Goal: Communication & Community: Participate in discussion

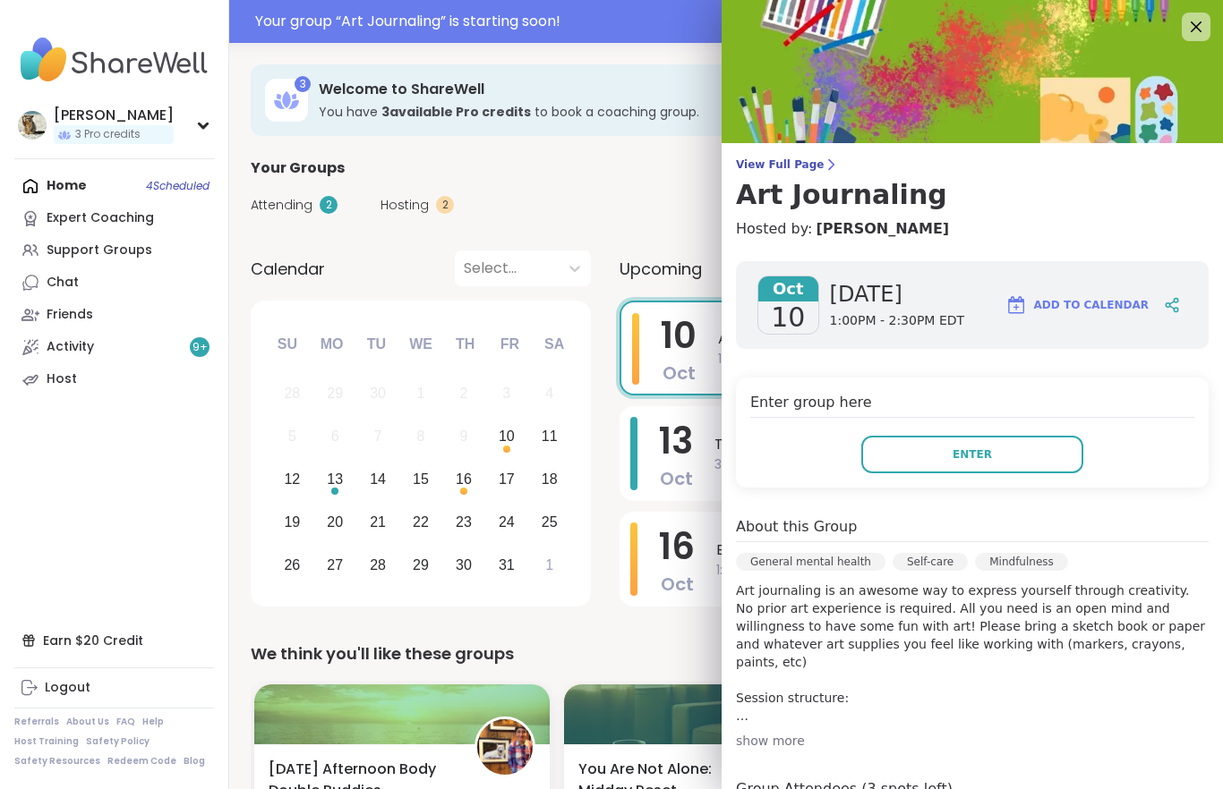
click at [1011, 456] on button "Enter" at bounding box center [972, 455] width 222 height 38
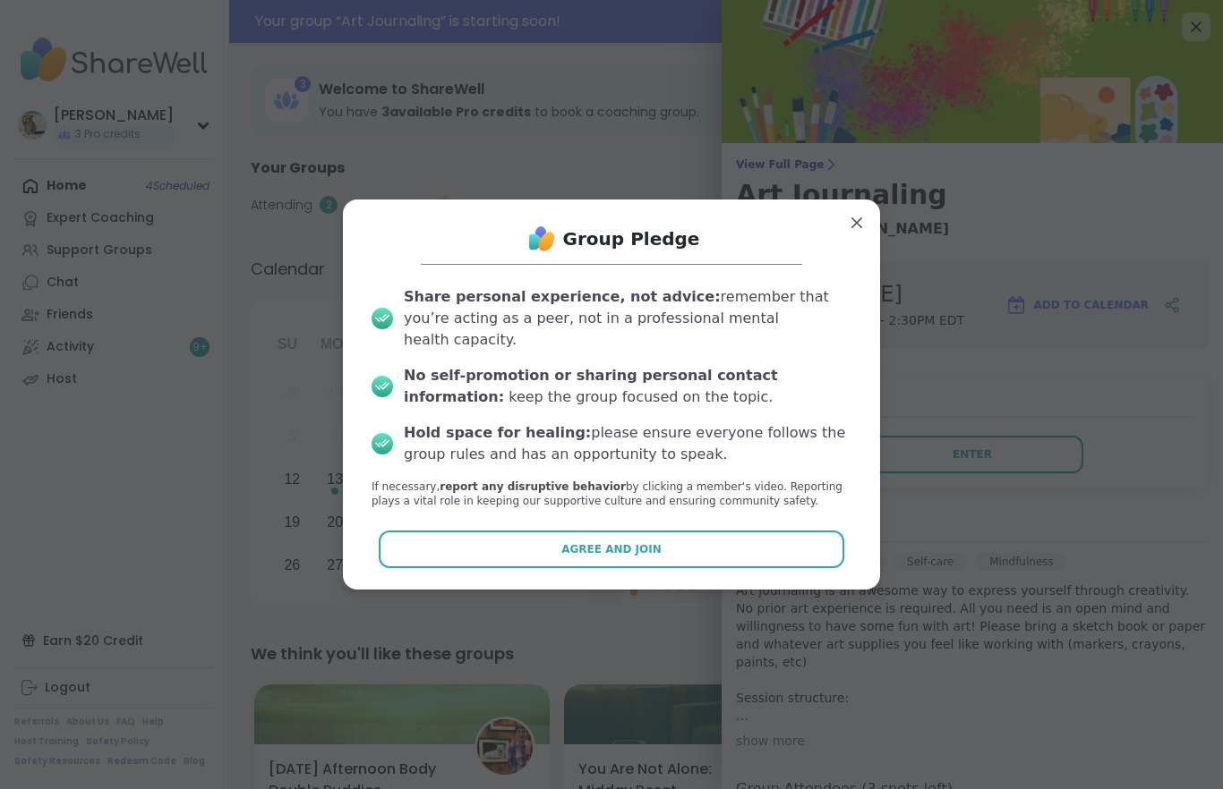
click at [591, 541] on span "Agree and Join" at bounding box center [611, 549] width 100 height 16
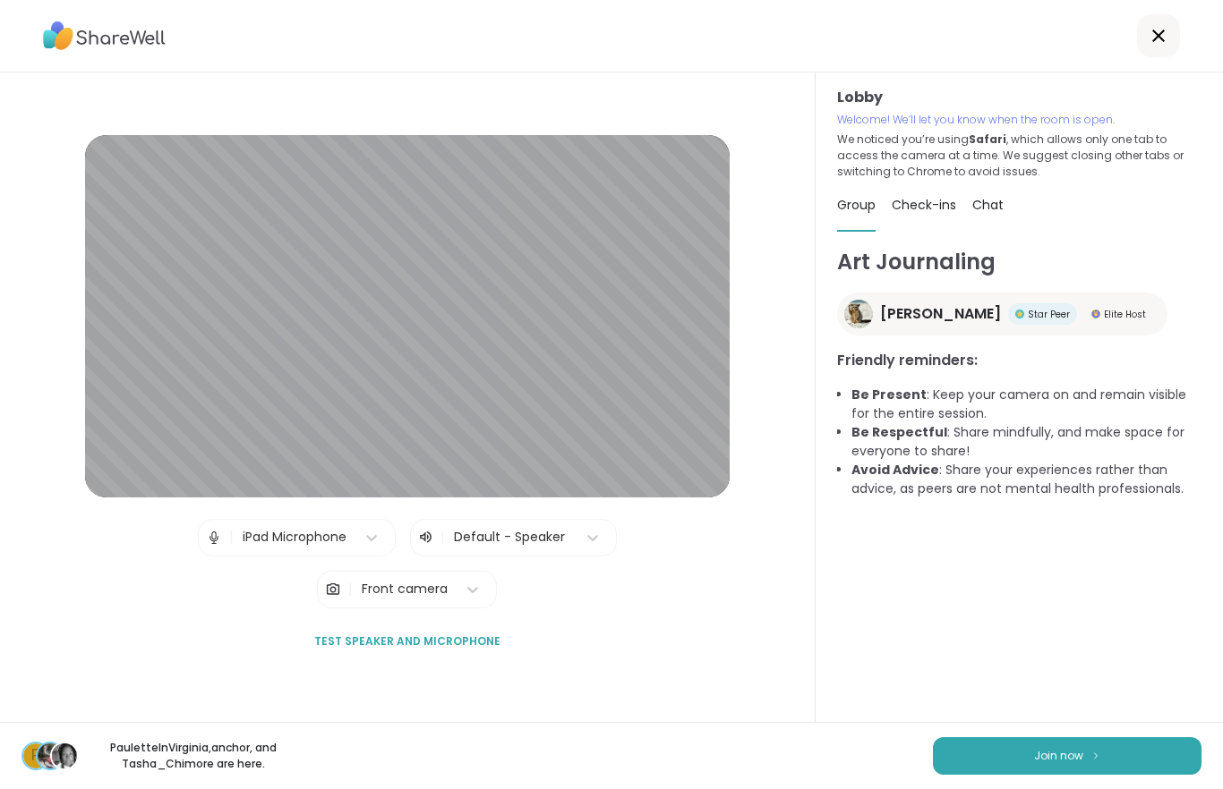
click at [1015, 756] on button "Join now" at bounding box center [1067, 756] width 268 height 38
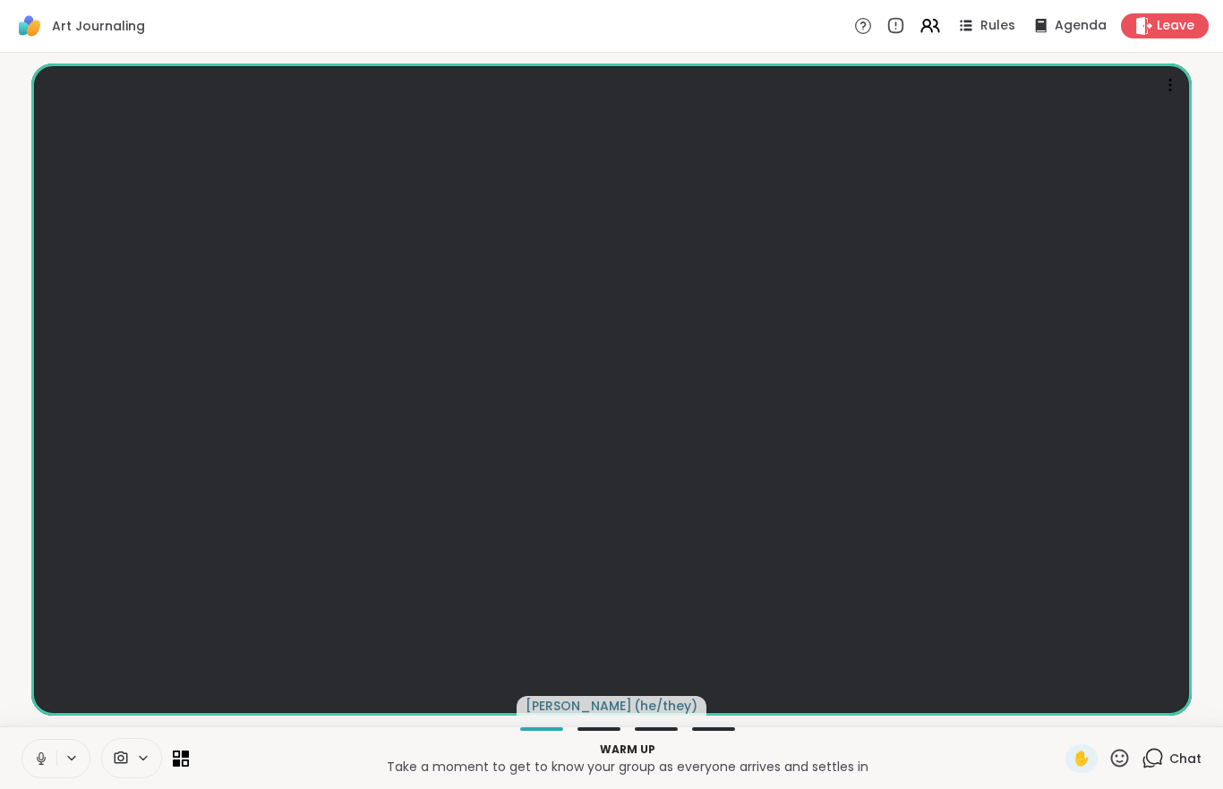
click at [176, 760] on icon at bounding box center [176, 762] width 7 height 7
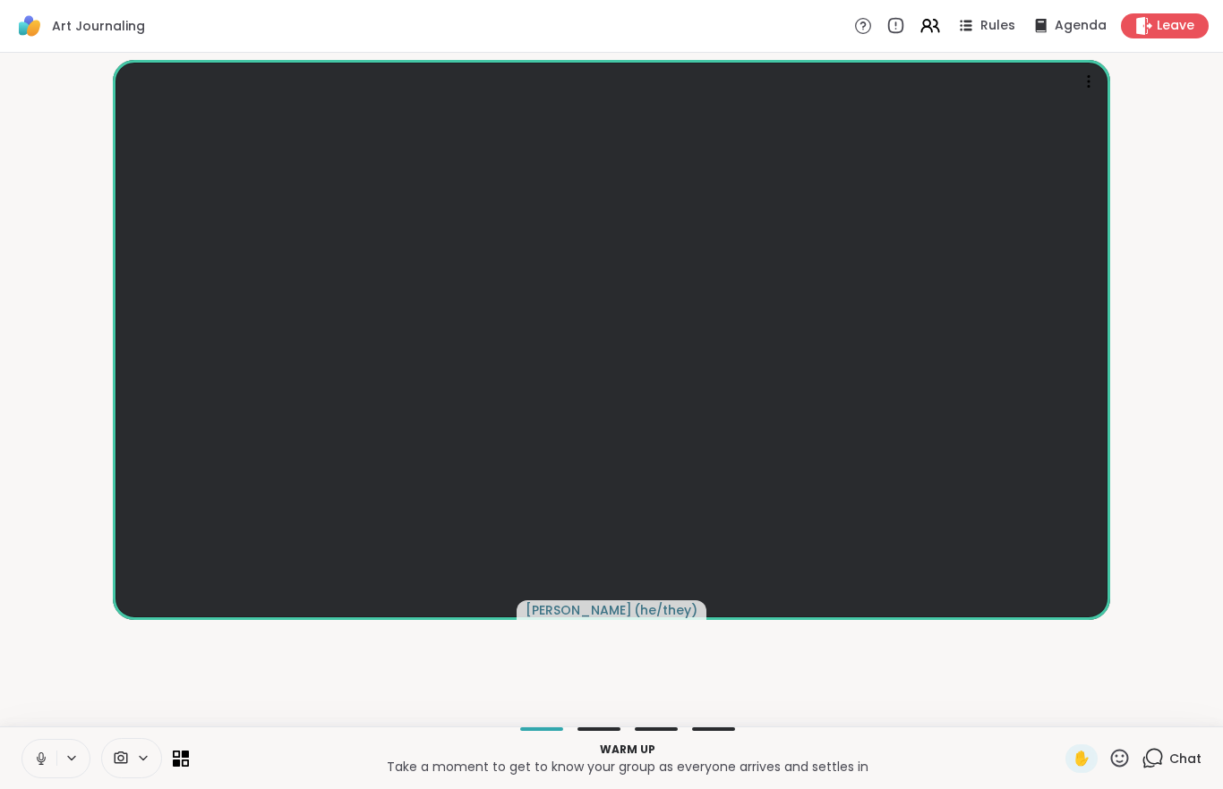
click at [1163, 745] on div "Chat" at bounding box center [1171, 759] width 60 height 29
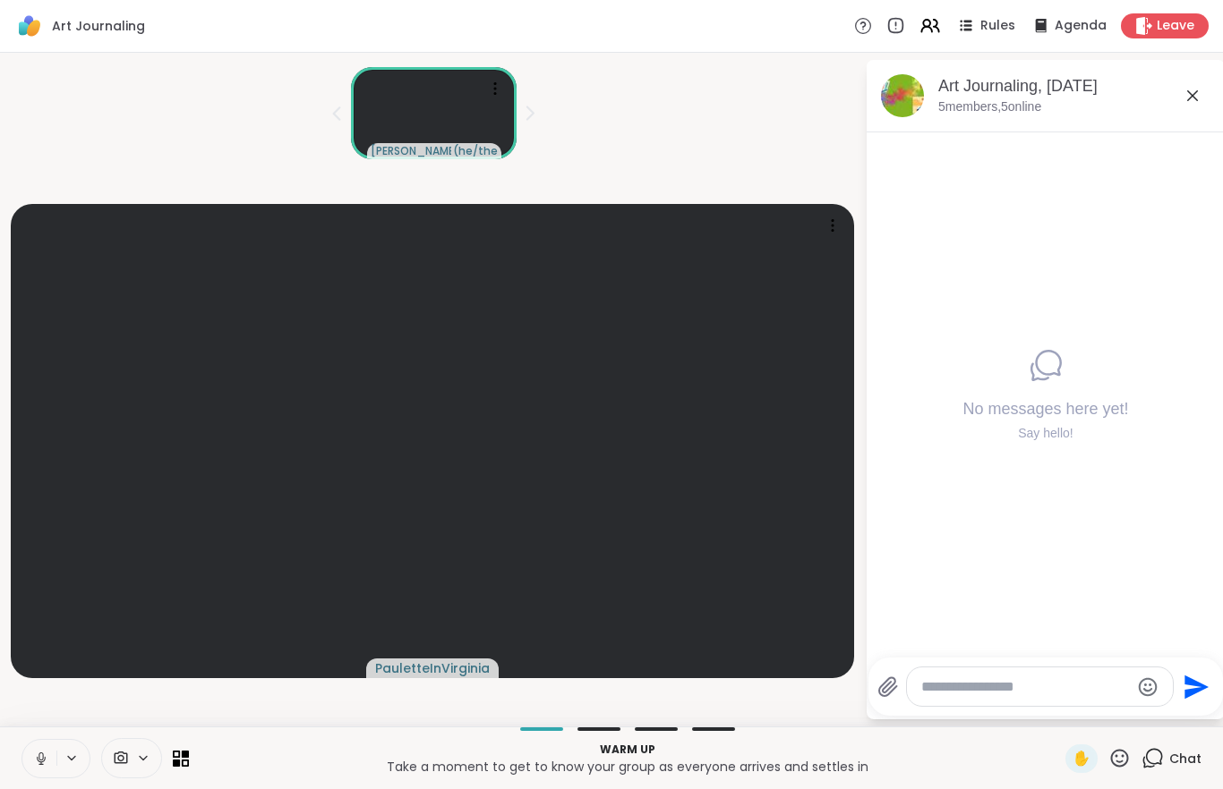
click at [1142, 760] on icon at bounding box center [1152, 758] width 22 height 22
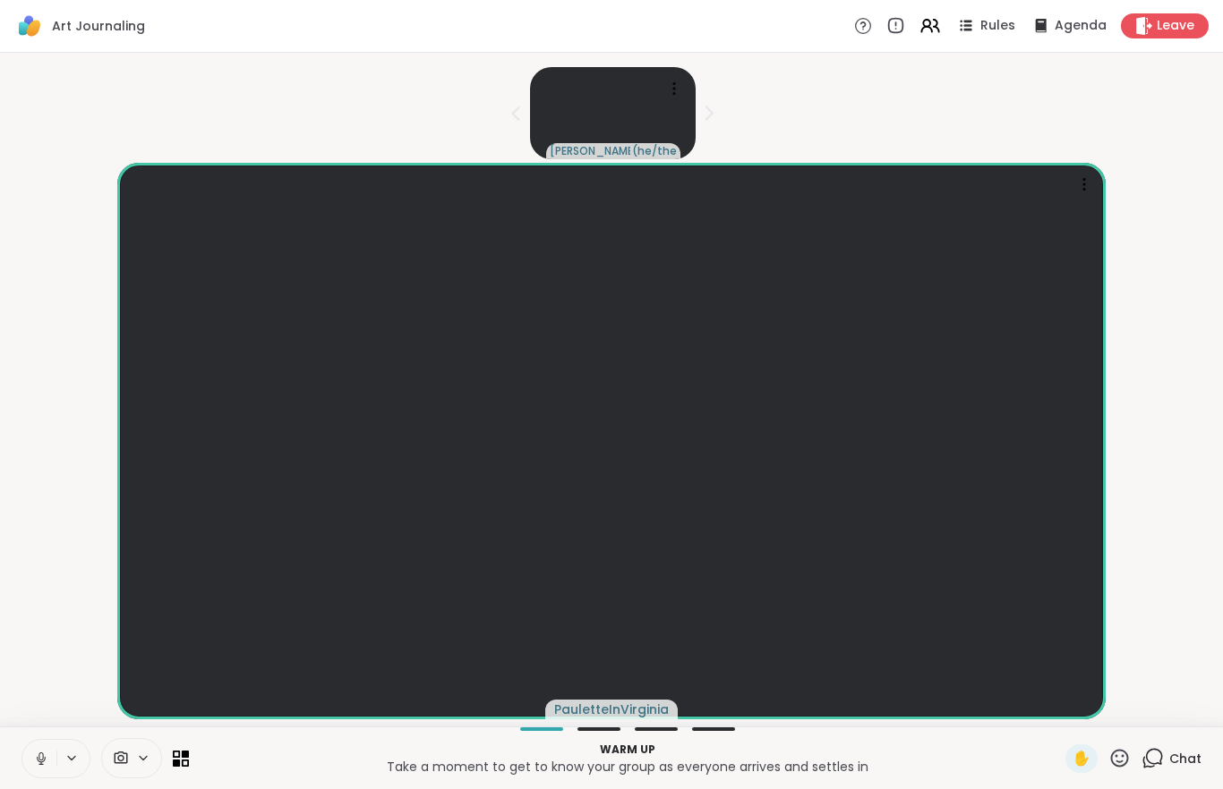
click at [189, 758] on icon at bounding box center [181, 759] width 16 height 16
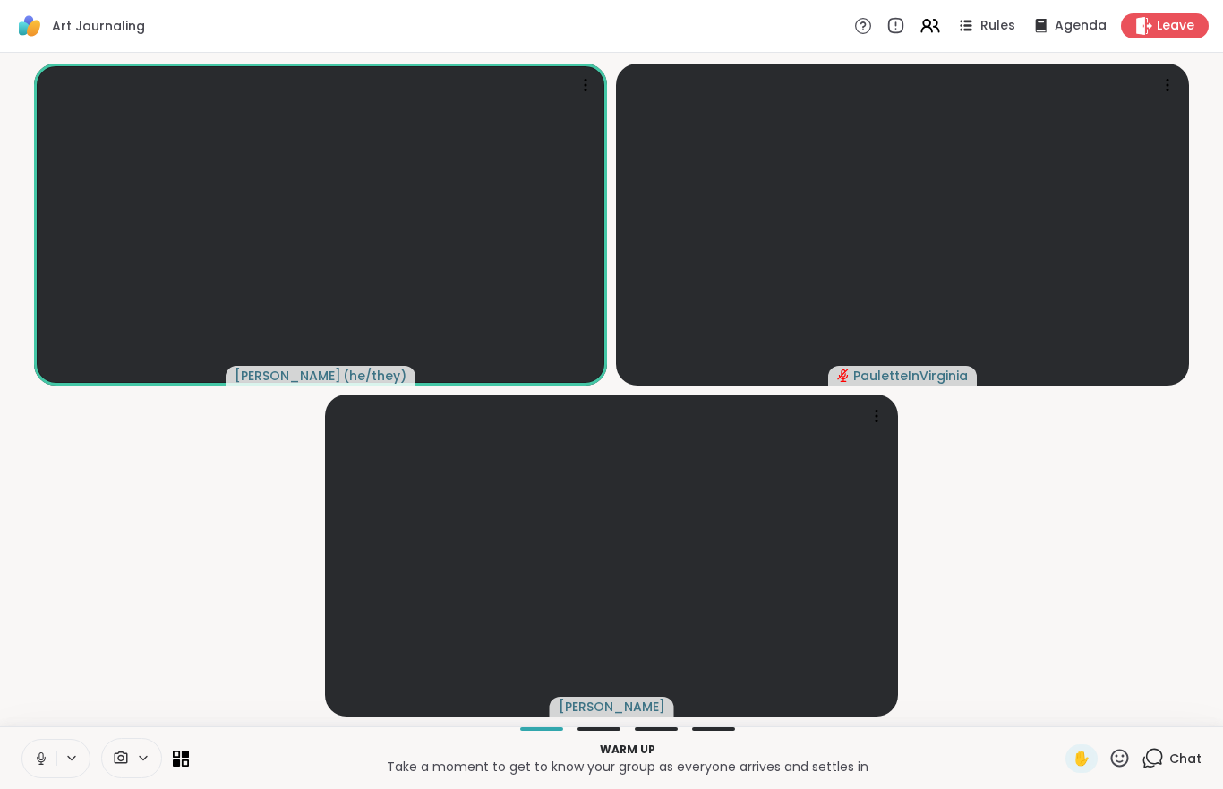
click at [35, 751] on icon at bounding box center [41, 759] width 16 height 16
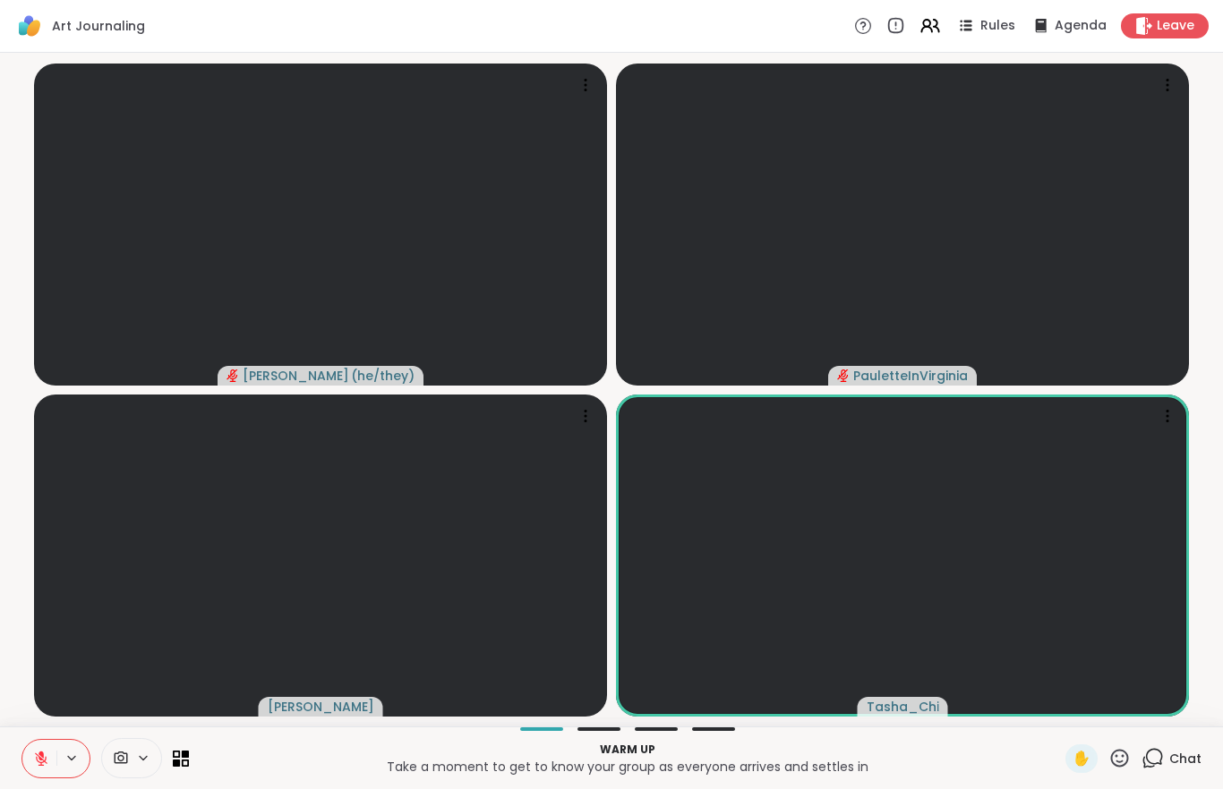
click at [52, 774] on button at bounding box center [39, 759] width 34 height 38
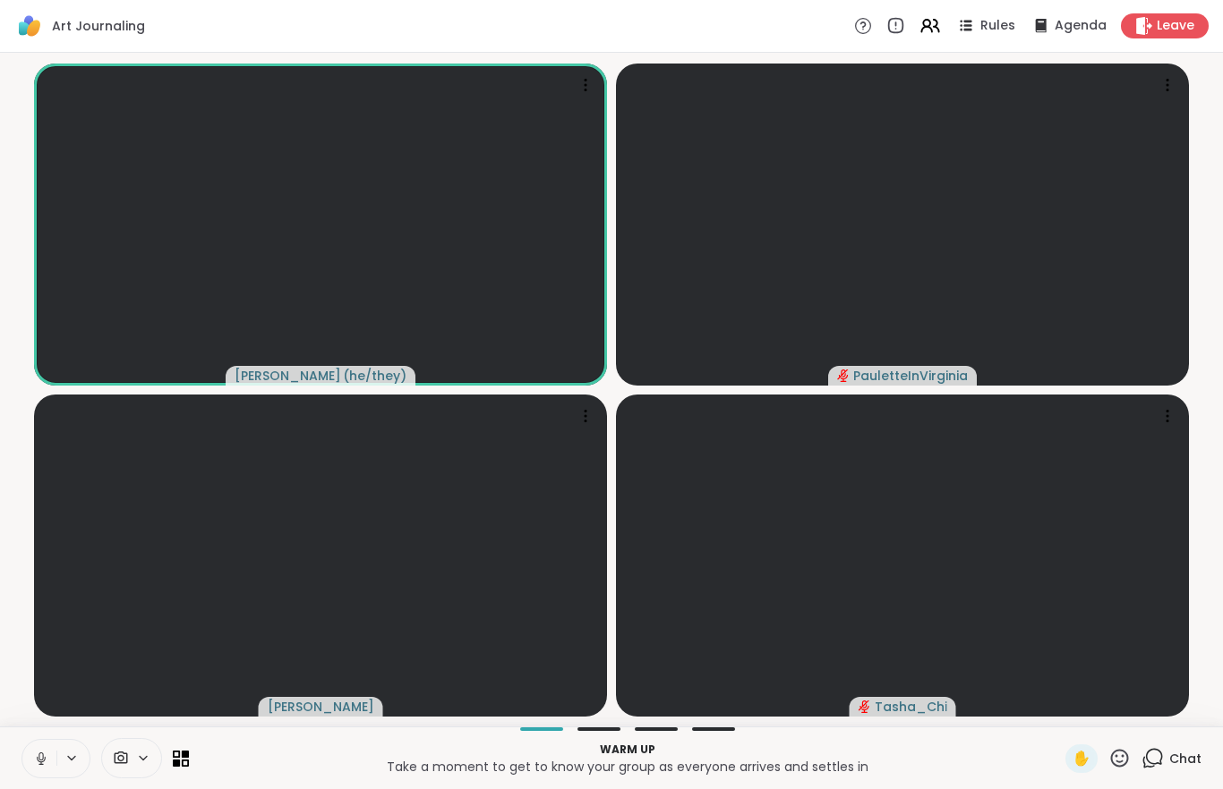
click at [35, 776] on button at bounding box center [39, 759] width 34 height 38
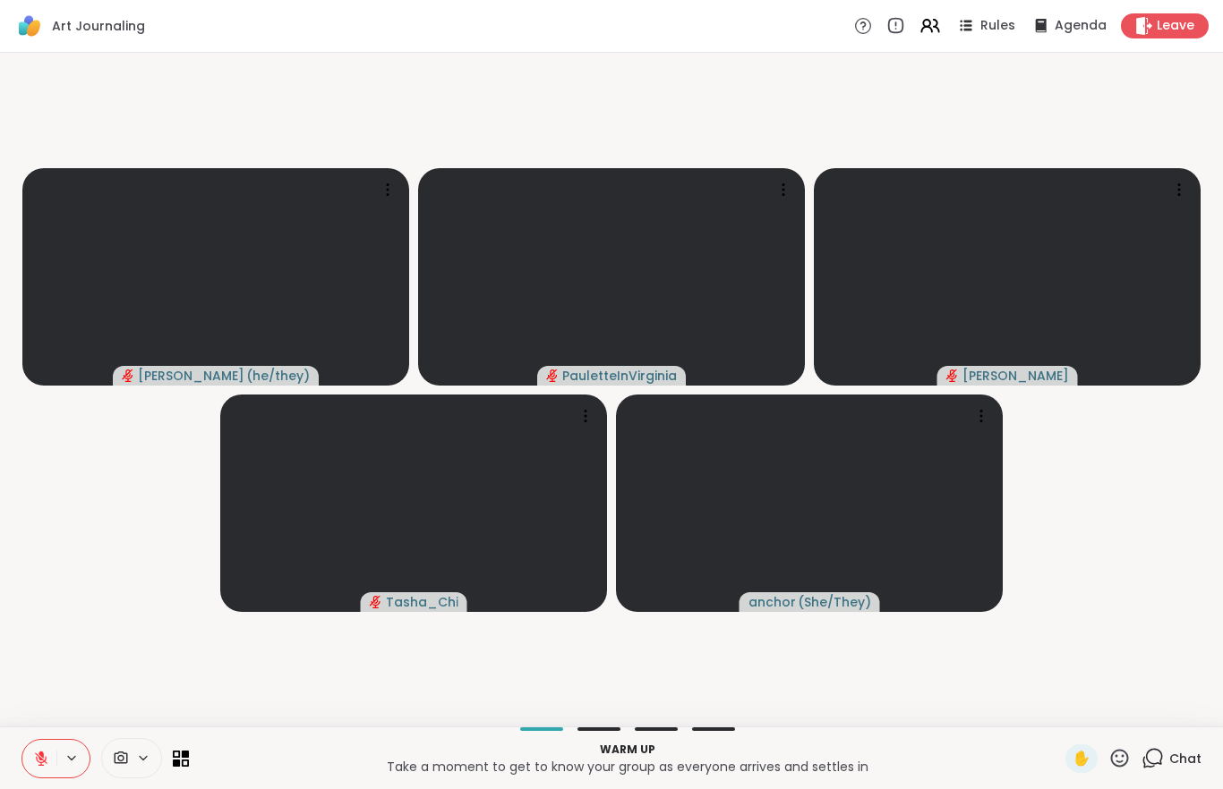
click at [1213, 272] on div "[PERSON_NAME] ( he/they ) [PERSON_NAME] anchor ( She/They )" at bounding box center [611, 390] width 1223 height 674
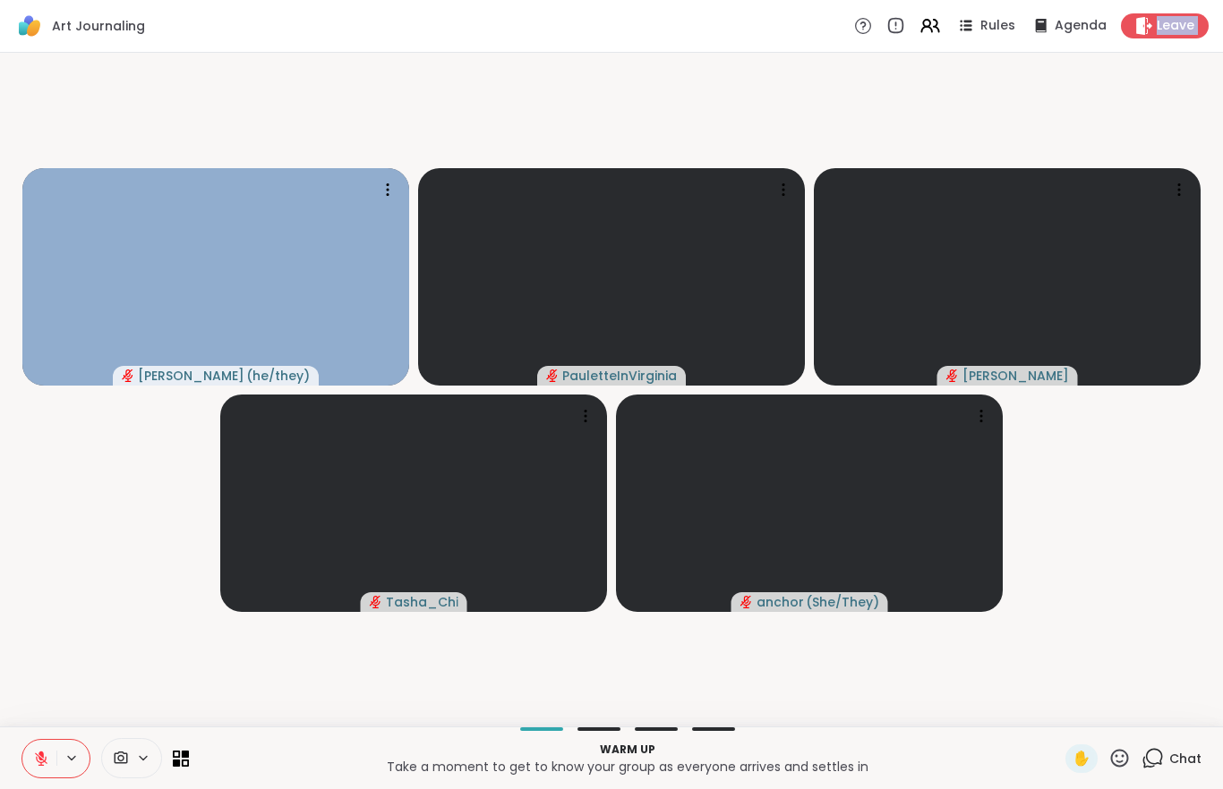
click at [168, 495] on video-player-container "[PERSON_NAME] ( he/they ) [PERSON_NAME] anchor ( She/They )" at bounding box center [611, 390] width 1201 height 660
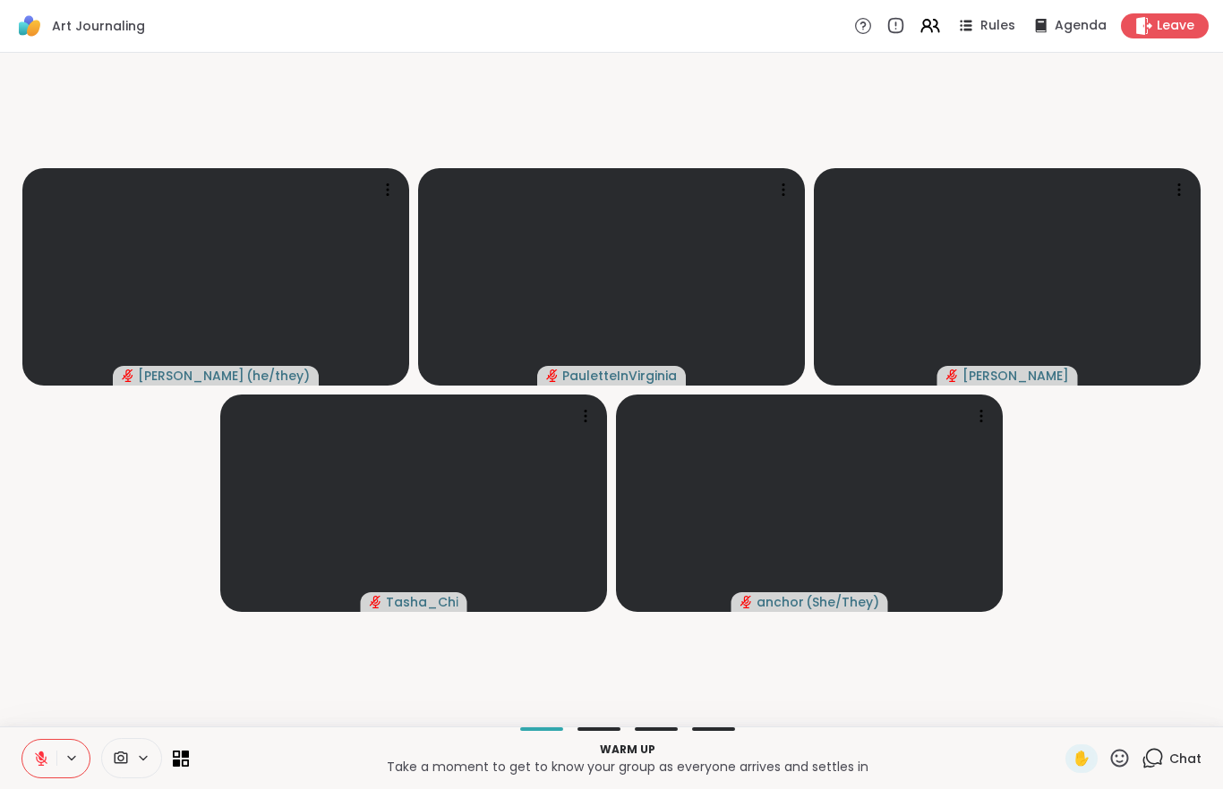
click at [40, 777] on button at bounding box center [39, 759] width 34 height 38
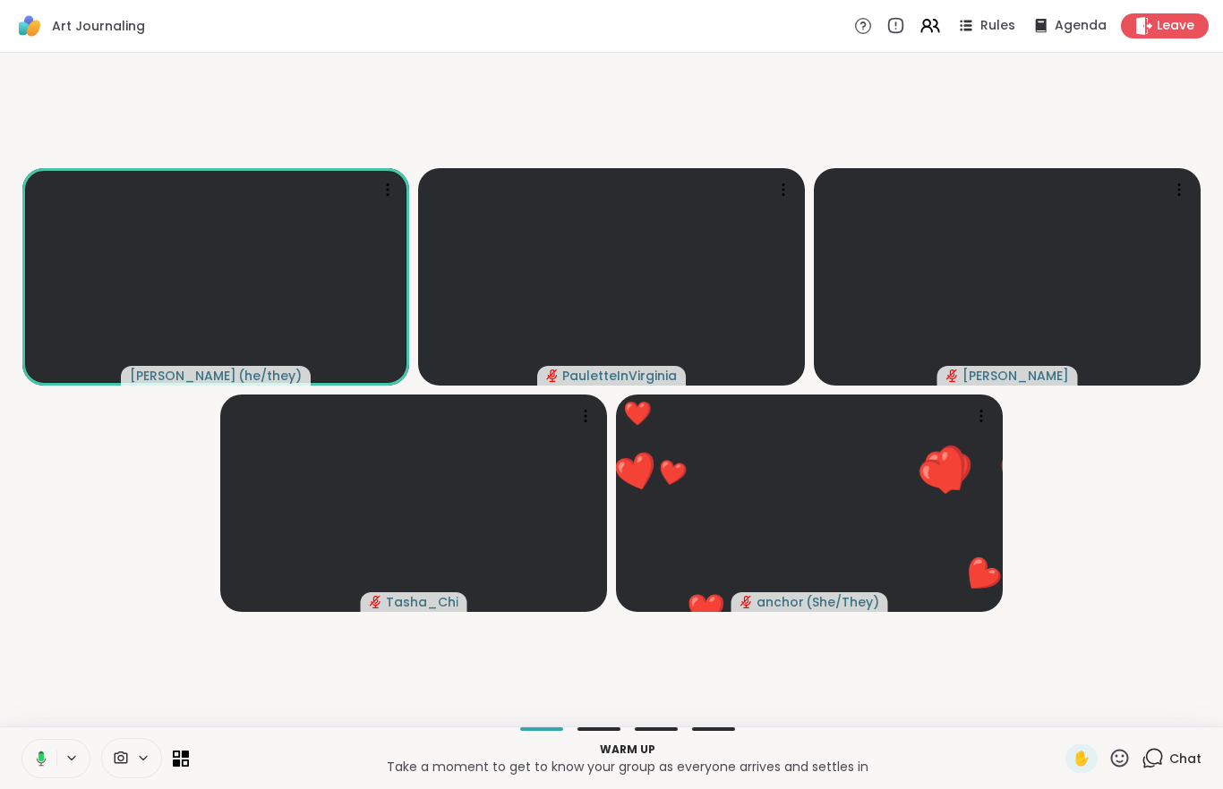
click at [96, 639] on video-player-container "[PERSON_NAME] ( he/they ) [PERSON_NAME] ❤️ anchor ( She/They ) ❤️ ❤️ ❤️ ❤️ ❤️ ❤…" at bounding box center [611, 390] width 1201 height 660
click at [34, 763] on icon at bounding box center [41, 759] width 16 height 16
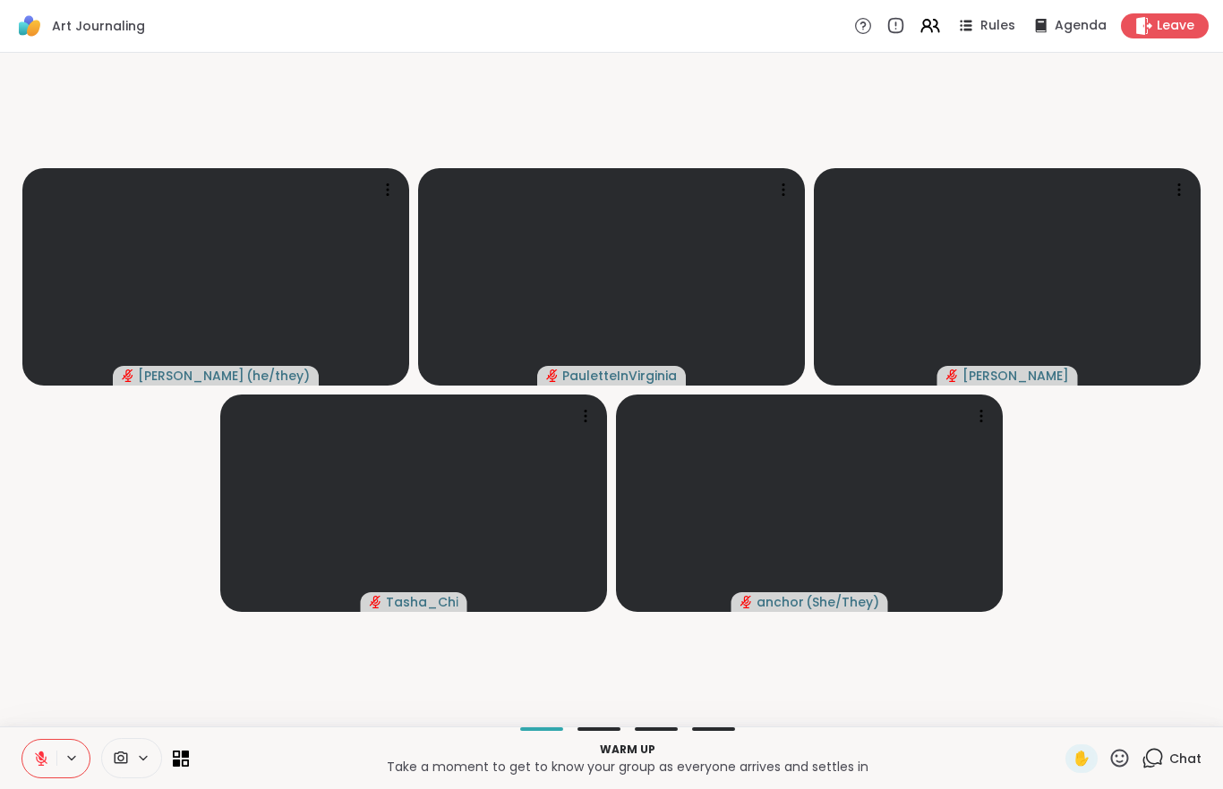
click at [1162, 761] on icon at bounding box center [1154, 757] width 17 height 16
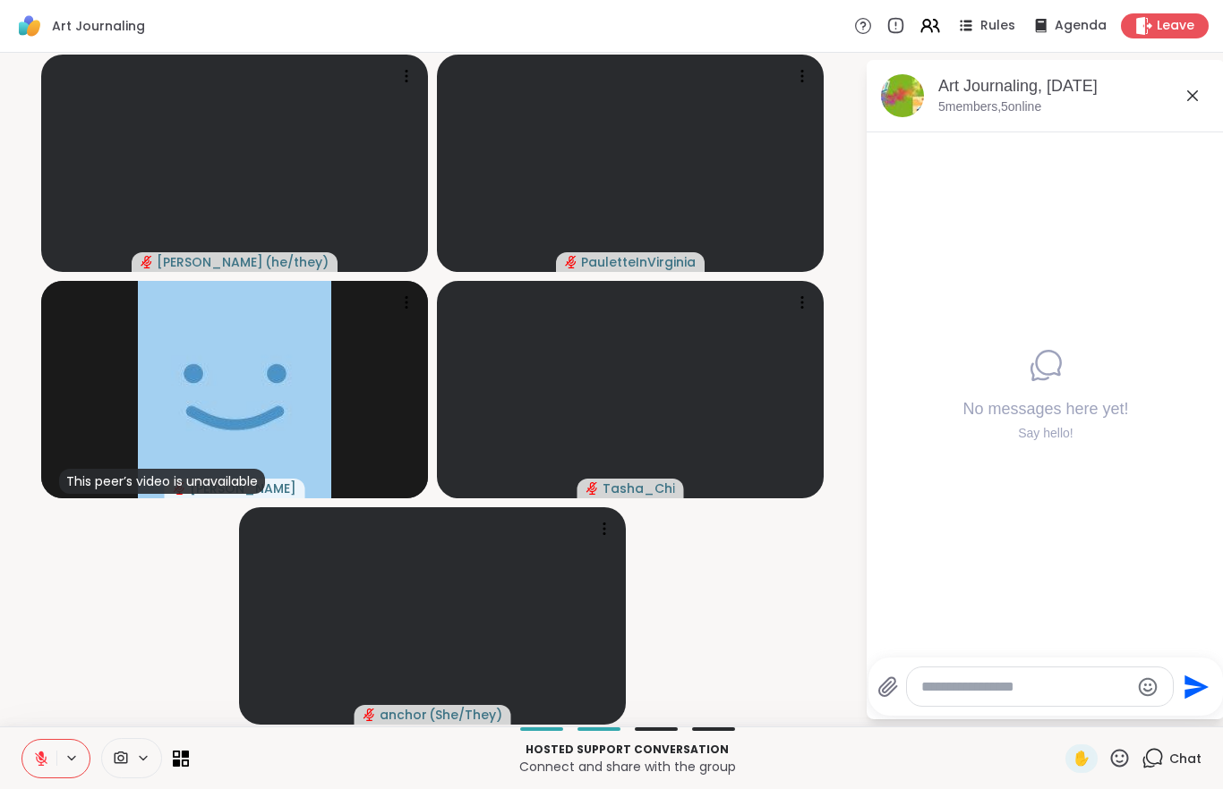
click at [37, 753] on icon at bounding box center [41, 759] width 16 height 16
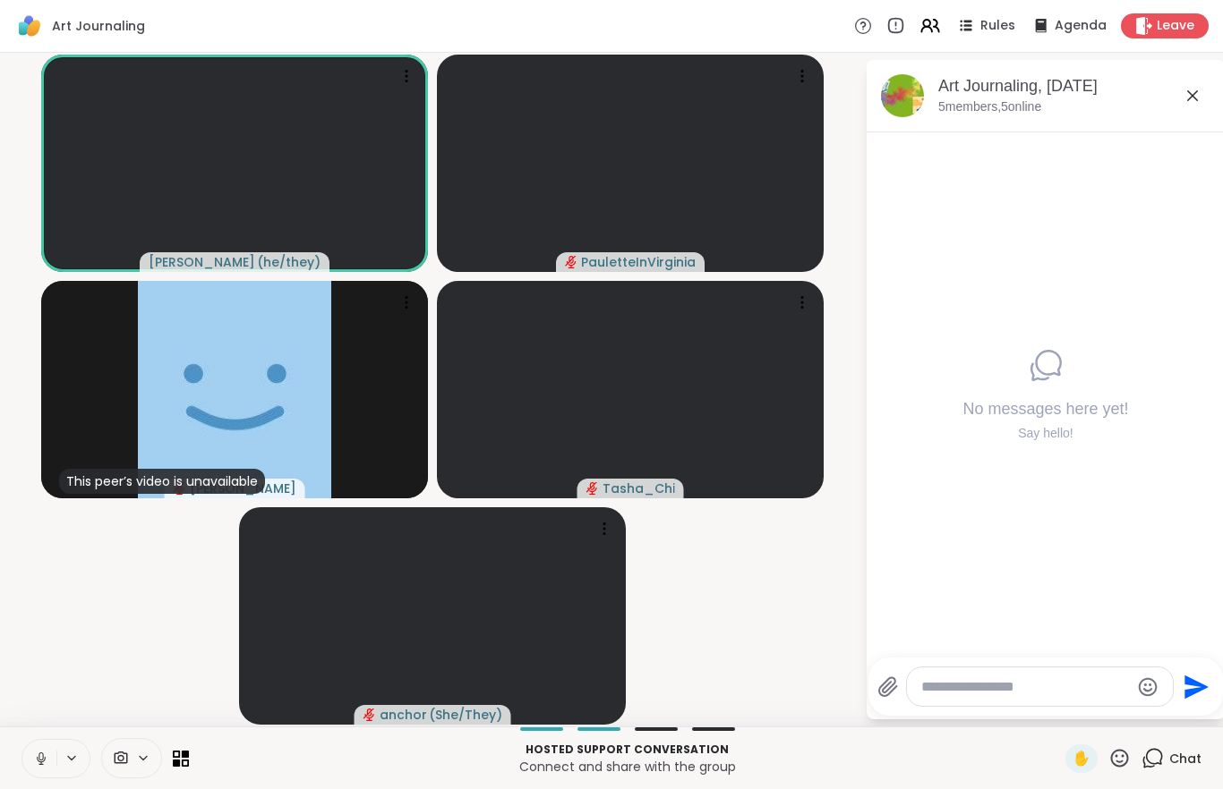
click at [102, 581] on video-player-container "[PERSON_NAME] ( he/they ) [PERSON_NAME] This peer’s video is unavailable [PERSO…" at bounding box center [432, 390] width 843 height 660
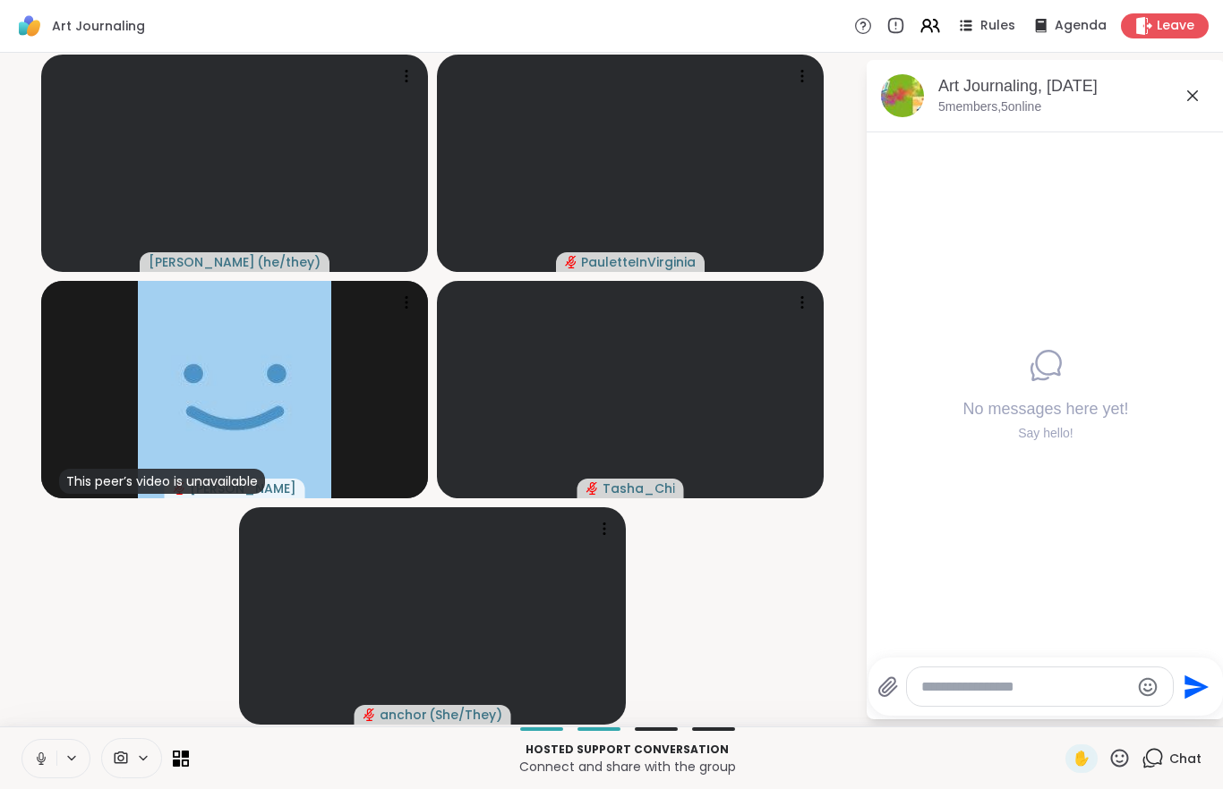
click at [96, 417] on div "This peer’s video is unavailable [PERSON_NAME]" at bounding box center [234, 389] width 387 height 217
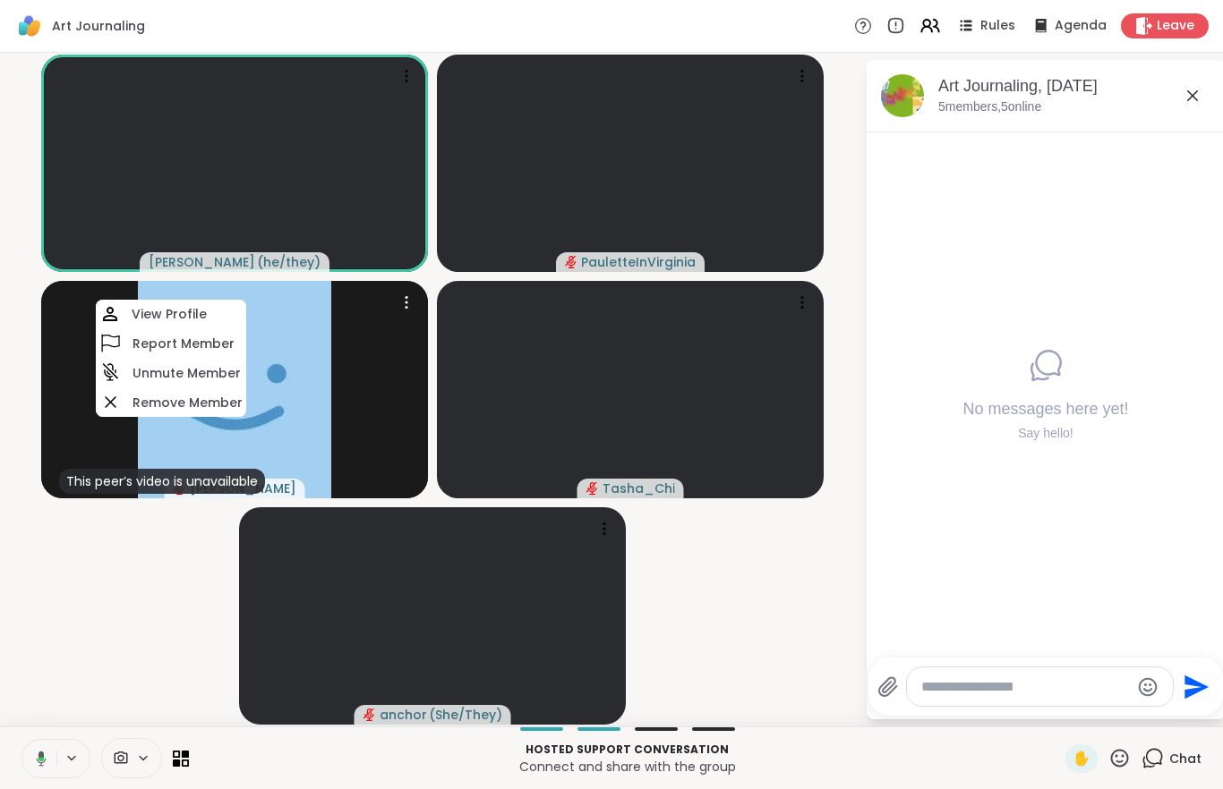
click at [91, 595] on video-player-container "[PERSON_NAME] ( he/they ) [PERSON_NAME] This peer’s video is unavailable [PERSO…" at bounding box center [432, 390] width 843 height 660
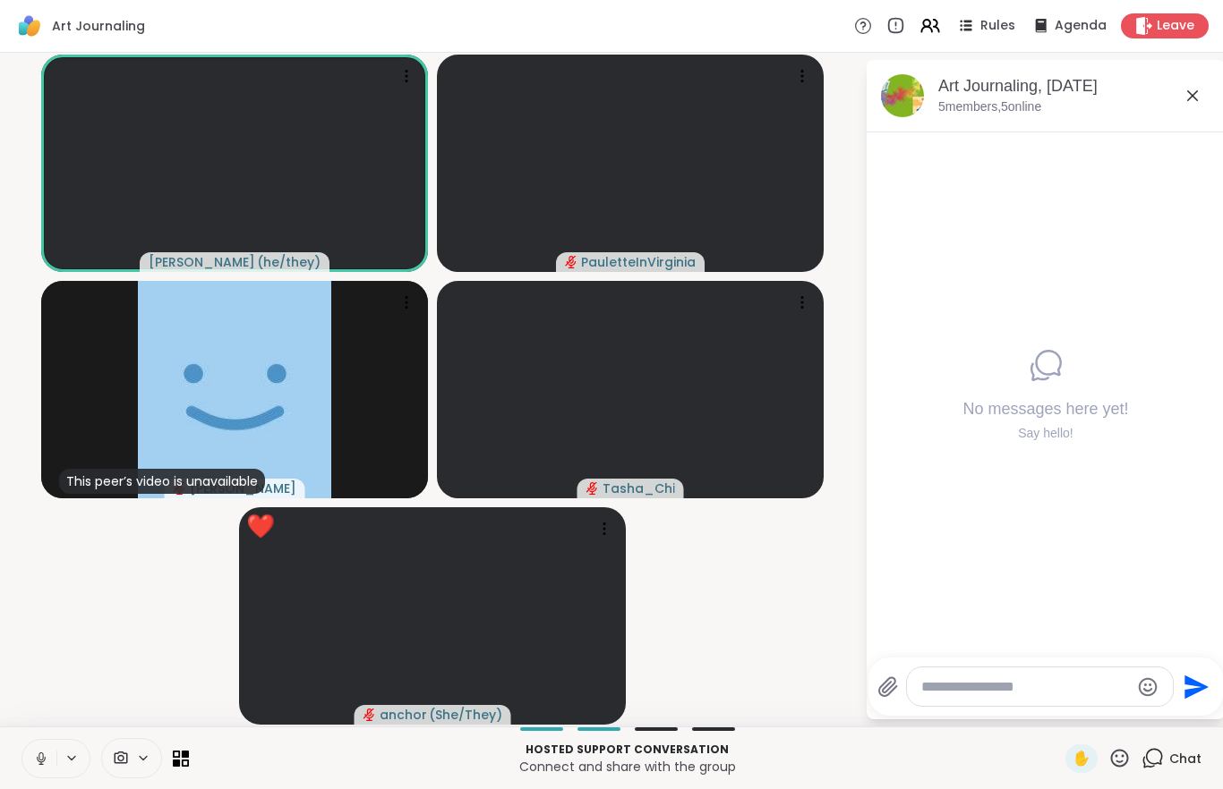
click at [978, 118] on div "Art Journaling, [DATE] 5 members, 5 online" at bounding box center [1045, 96] width 358 height 72
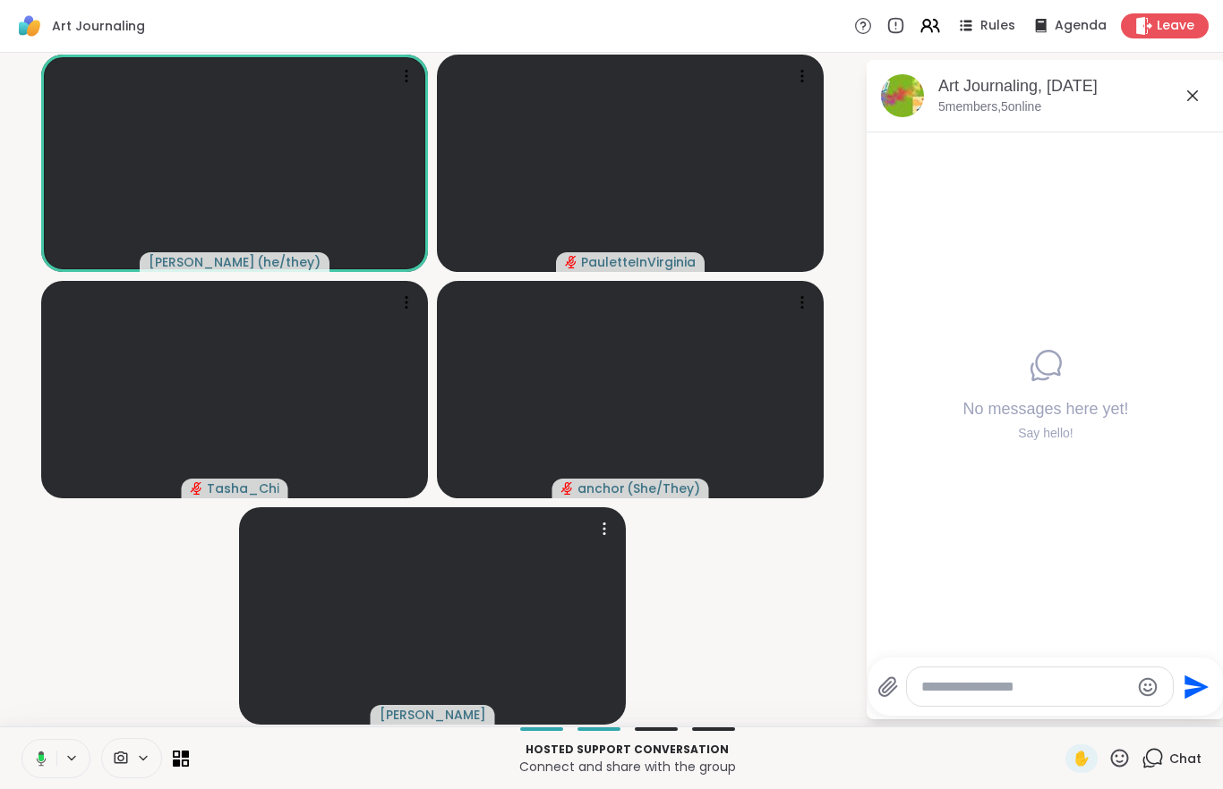
click at [280, 591] on video at bounding box center [432, 615] width 387 height 217
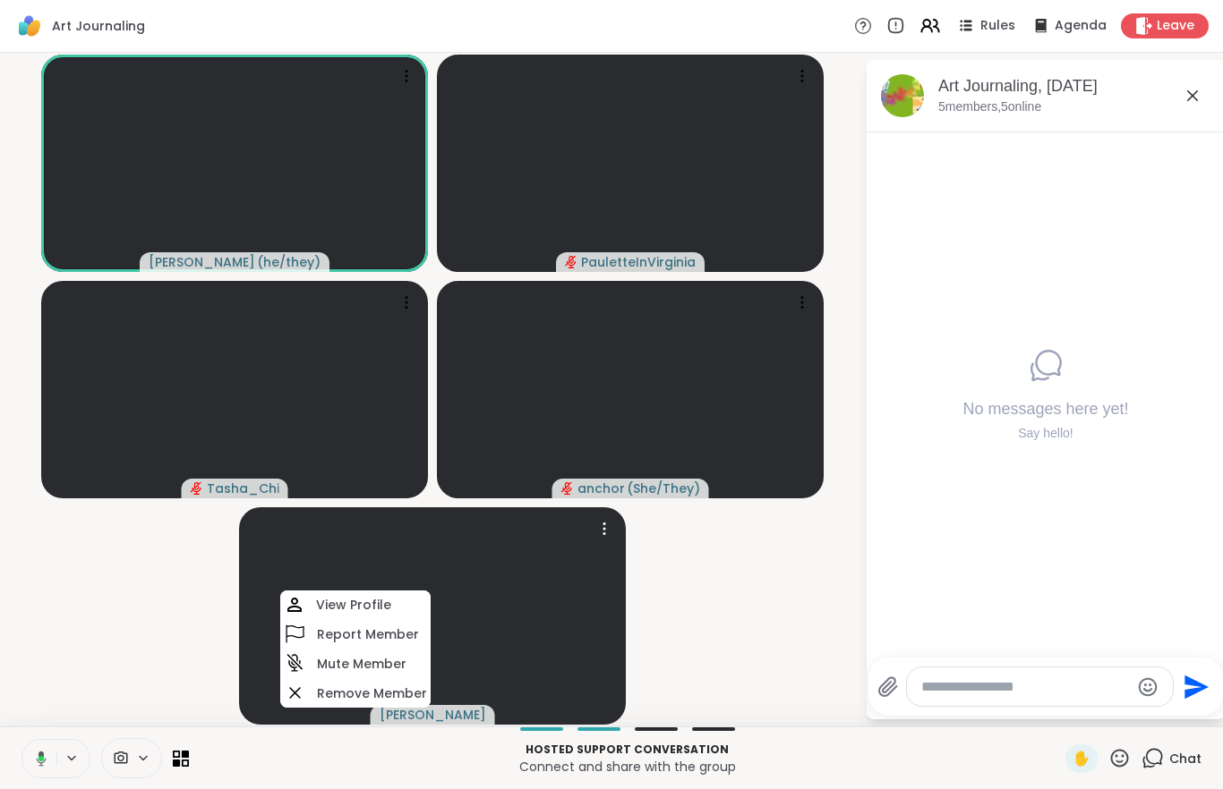
click at [491, 643] on video at bounding box center [432, 615] width 387 height 217
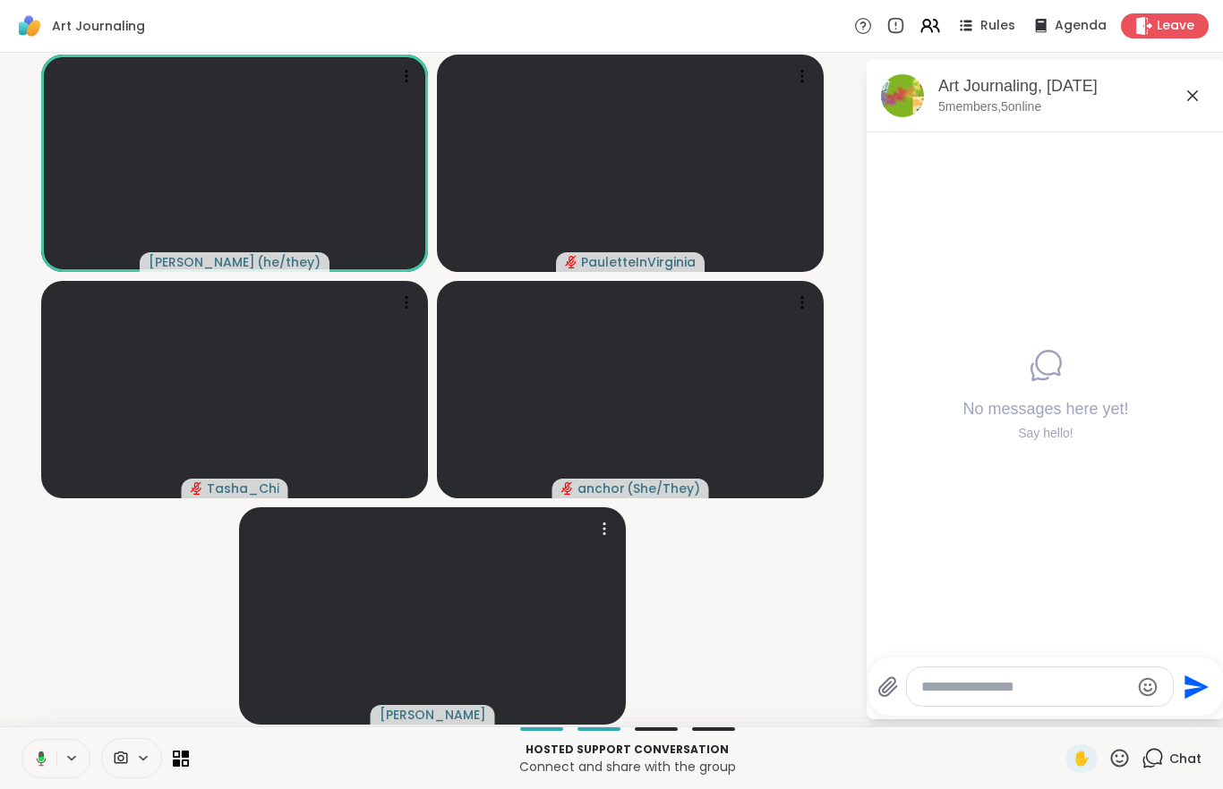
click at [280, 581] on video at bounding box center [432, 615] width 387 height 217
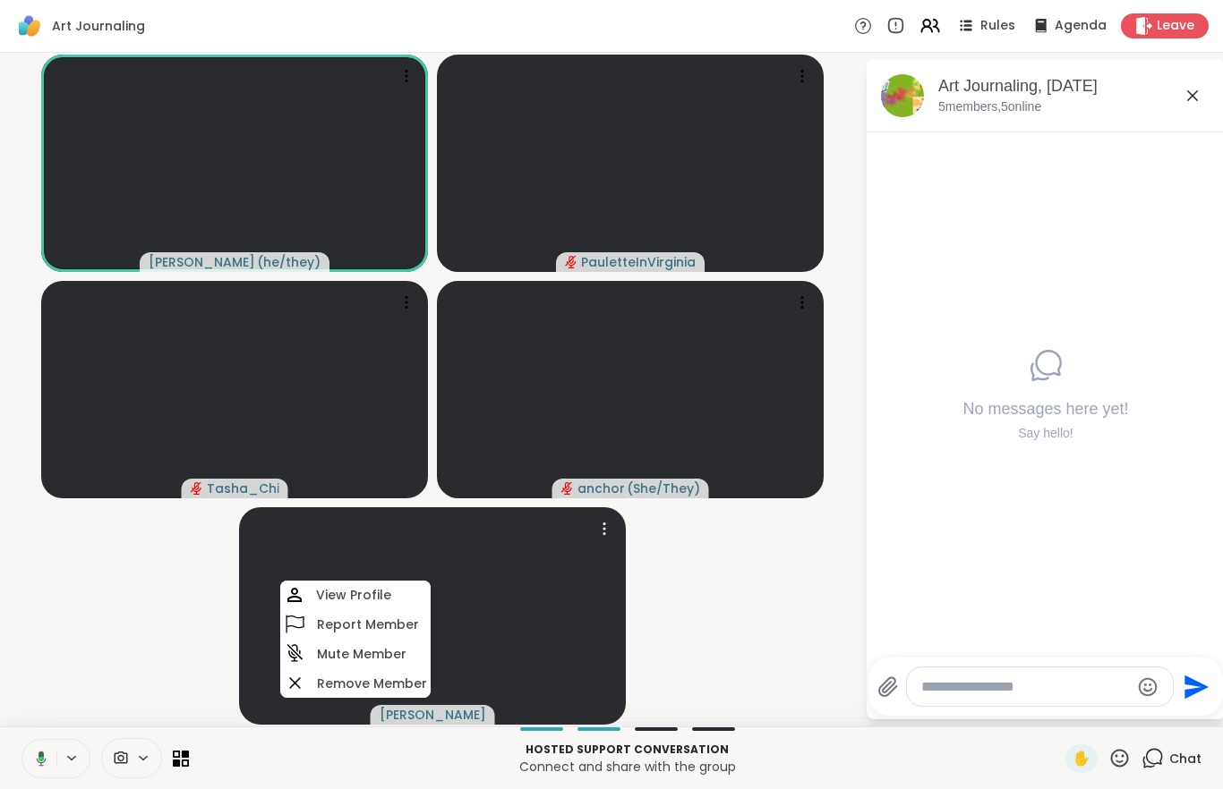
click at [252, 540] on video at bounding box center [432, 615] width 387 height 217
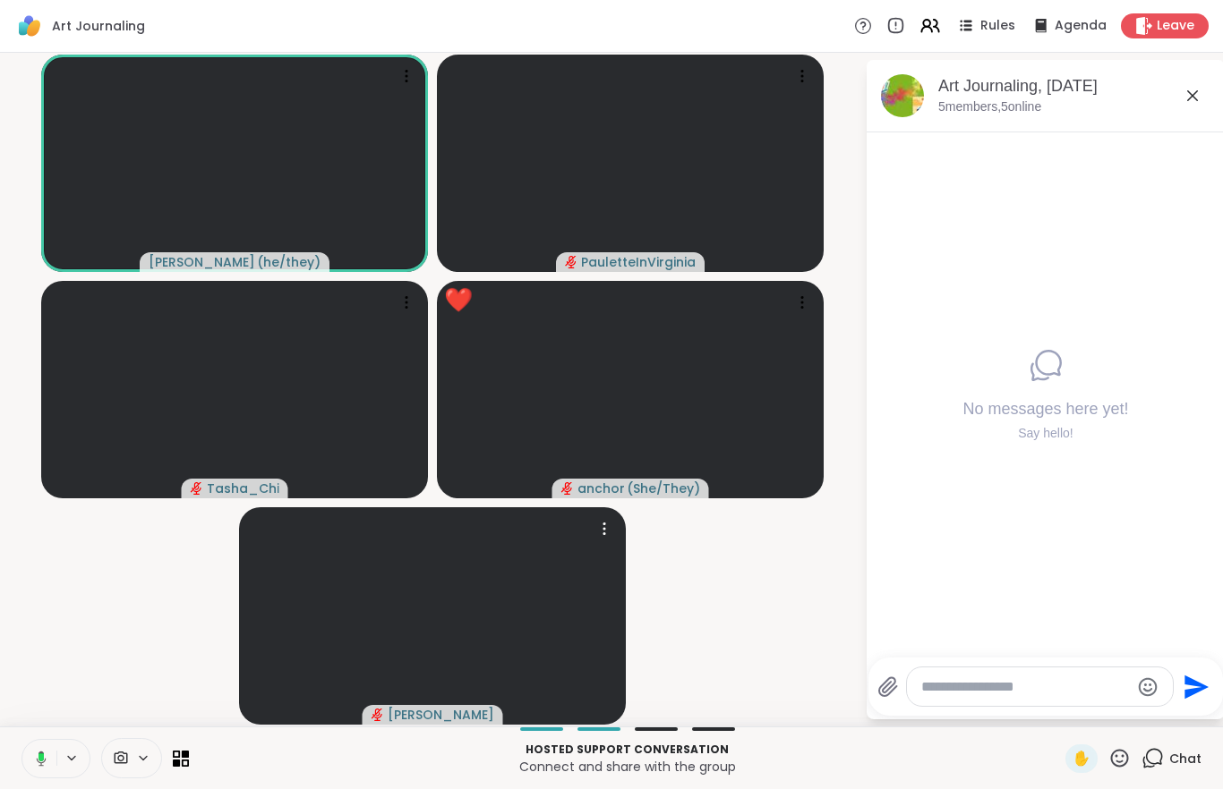
click at [1211, 289] on div "No messages here yet! Say hello!" at bounding box center [1045, 394] width 358 height 525
click at [26, 771] on button at bounding box center [38, 759] width 37 height 38
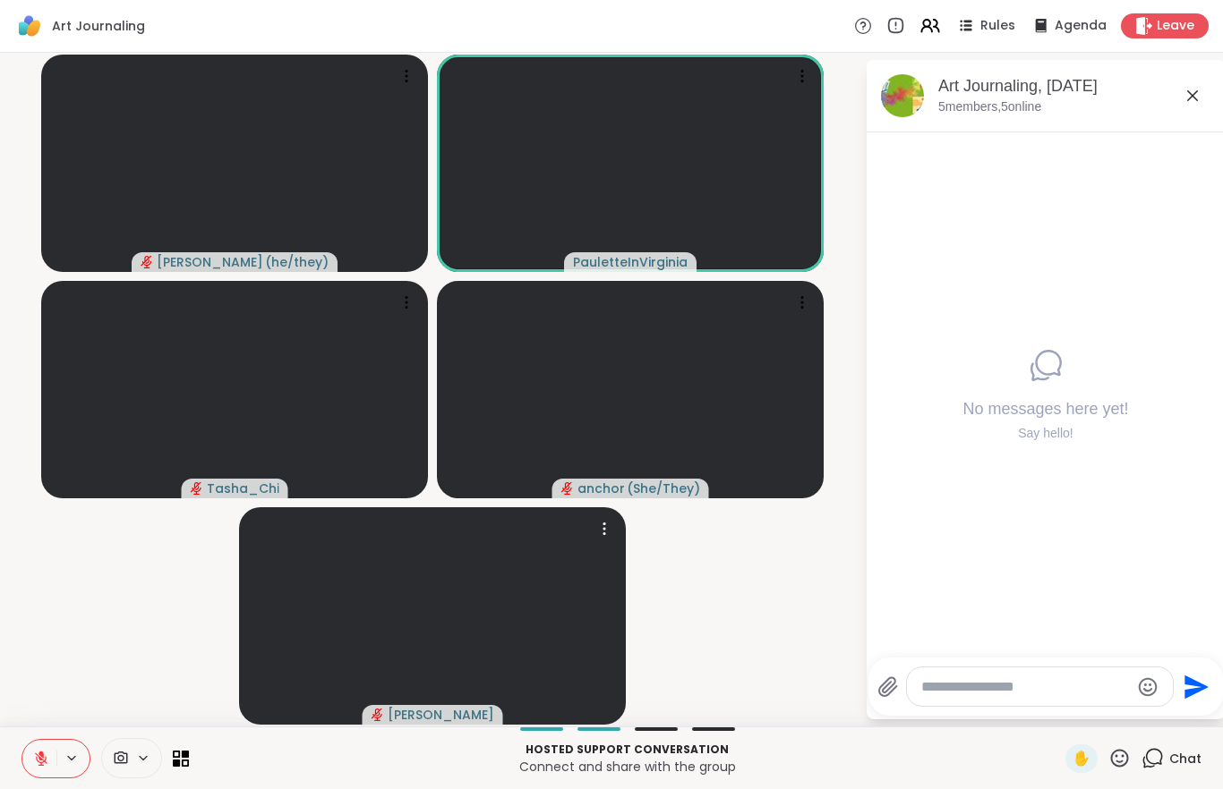
click at [1153, 761] on icon at bounding box center [1152, 758] width 22 height 22
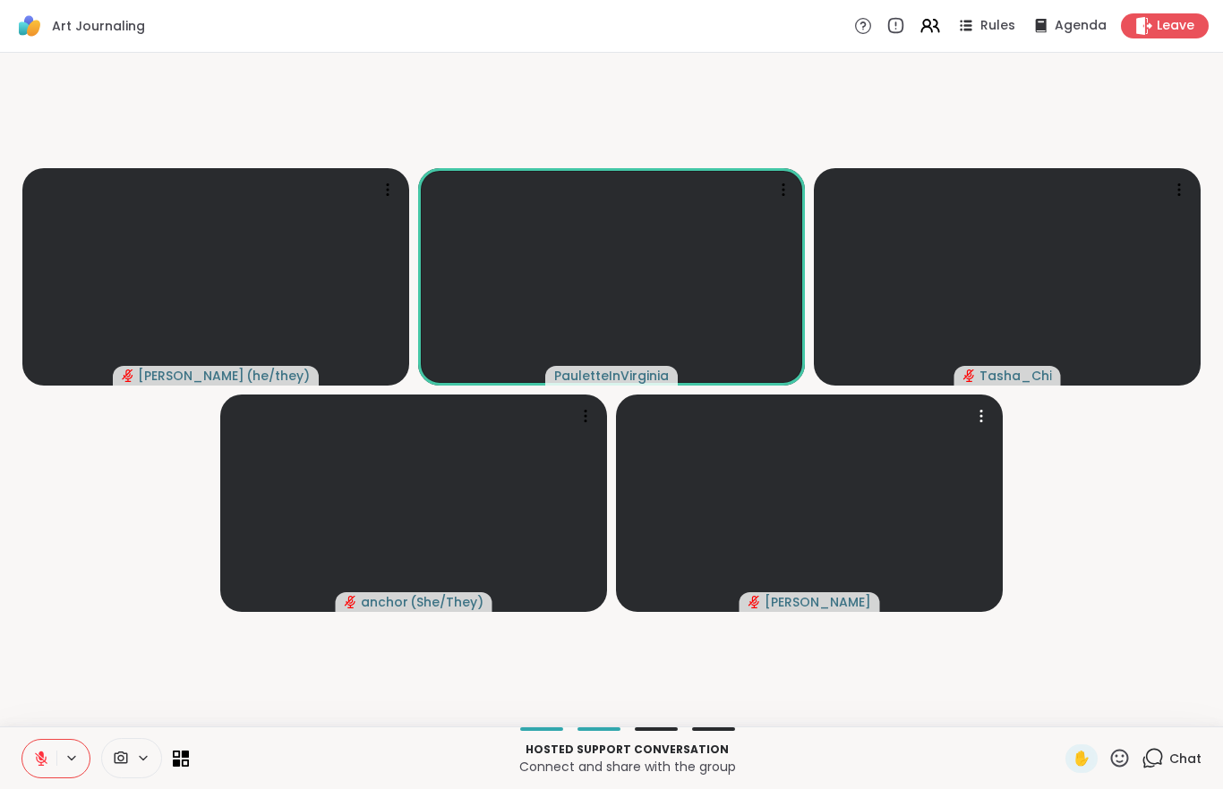
click at [1144, 756] on icon at bounding box center [1152, 758] width 22 height 22
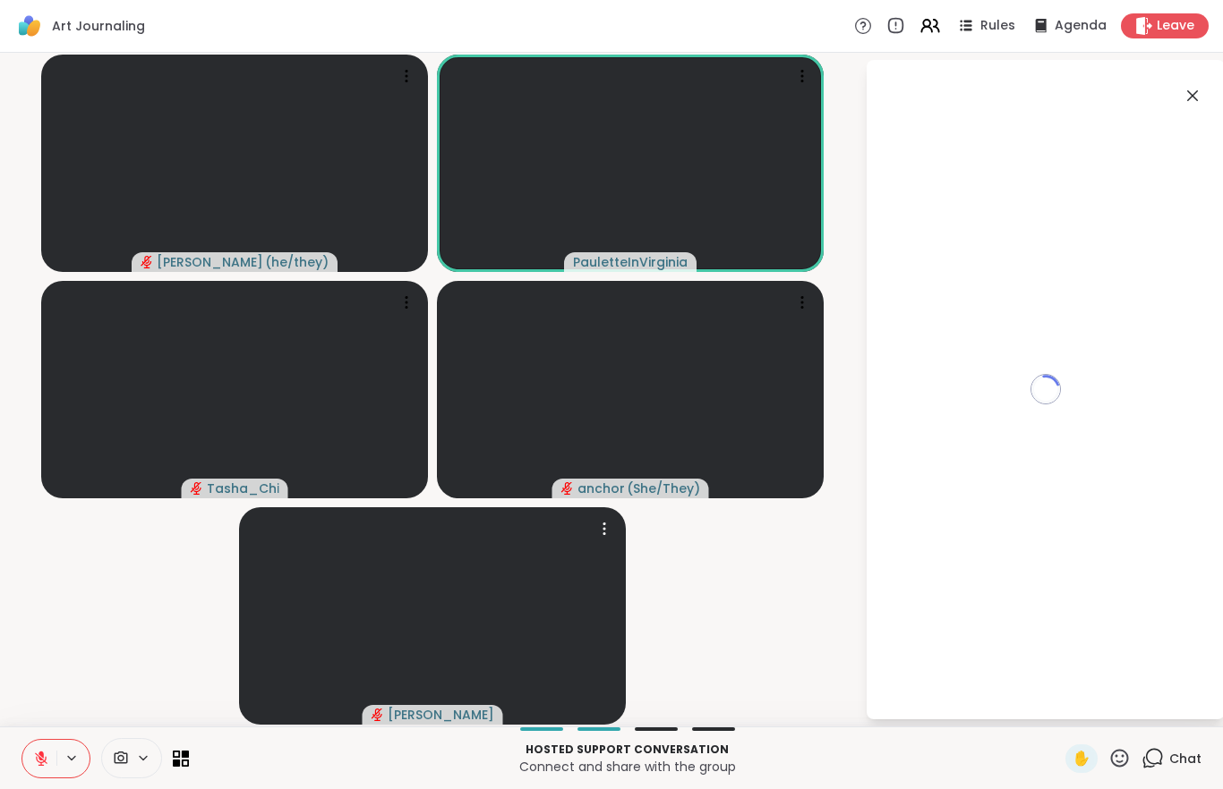
click at [1119, 763] on icon at bounding box center [1119, 758] width 22 height 22
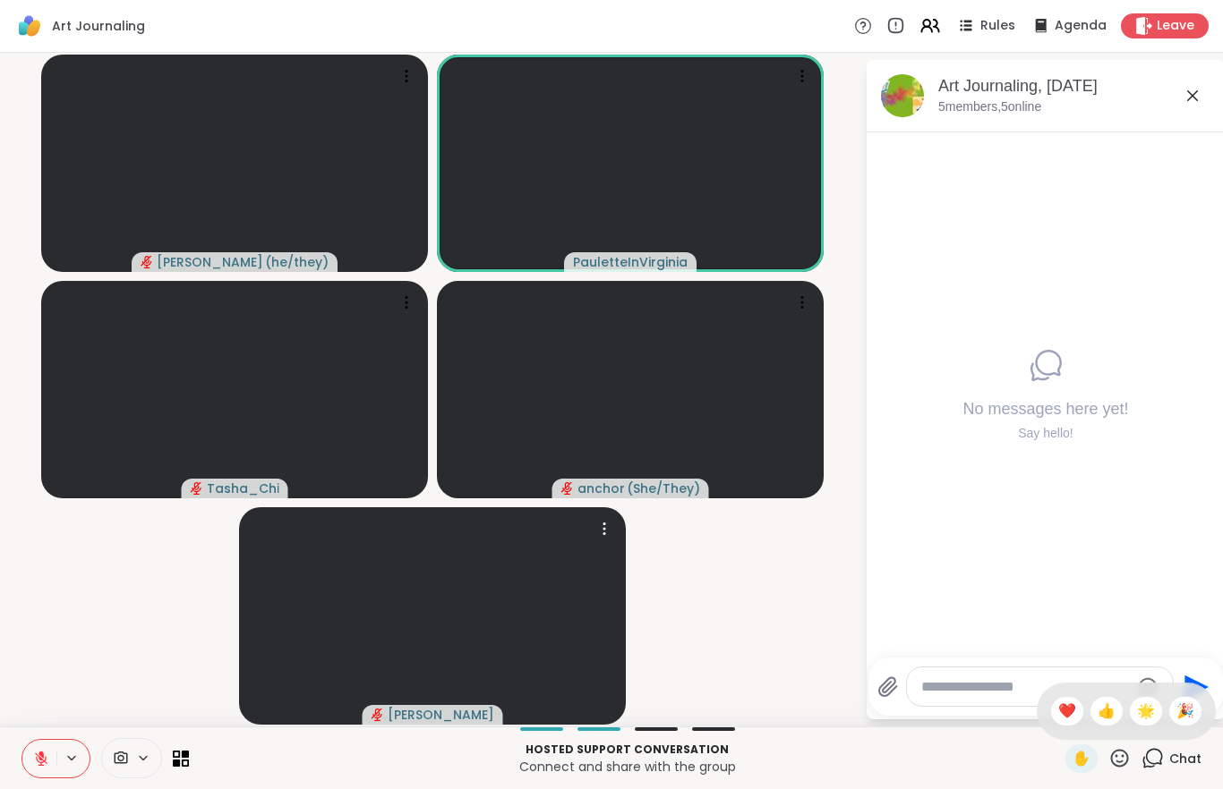
click at [1070, 718] on span "❤️" at bounding box center [1067, 711] width 18 height 21
click at [1121, 751] on icon at bounding box center [1120, 758] width 18 height 18
click at [1051, 715] on div "❤️" at bounding box center [1067, 711] width 32 height 29
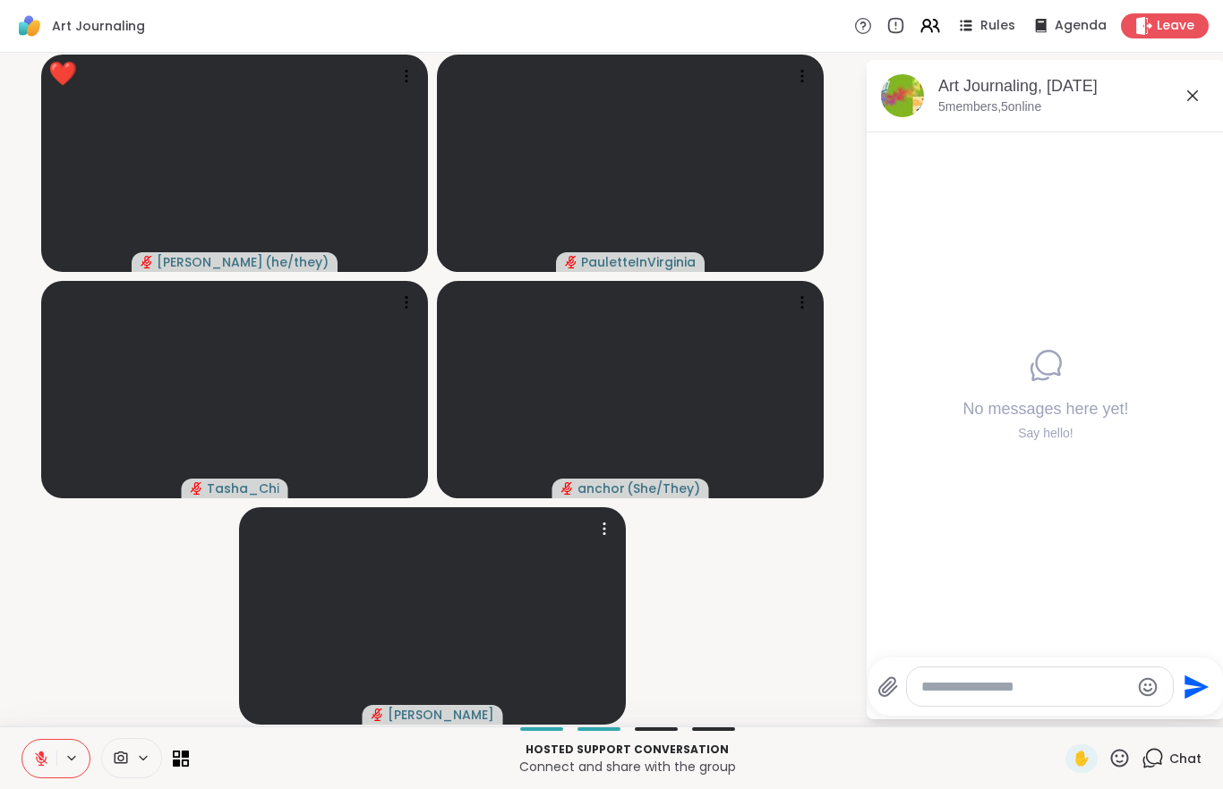
click at [36, 774] on button at bounding box center [39, 759] width 34 height 38
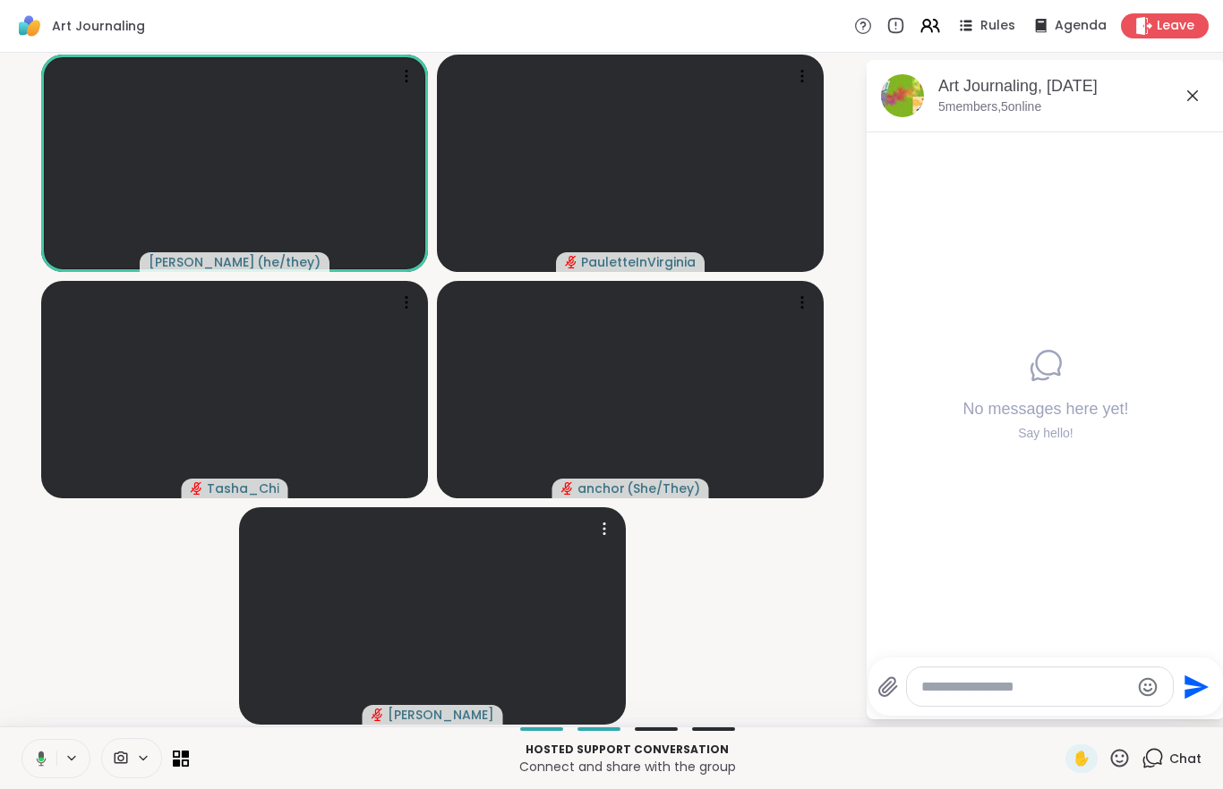
click at [125, 615] on video-player-container "[PERSON_NAME] ( he/they ) [PERSON_NAME] anchor ( She/They ) [PERSON_NAME]" at bounding box center [432, 390] width 843 height 660
click at [37, 770] on button at bounding box center [38, 759] width 37 height 38
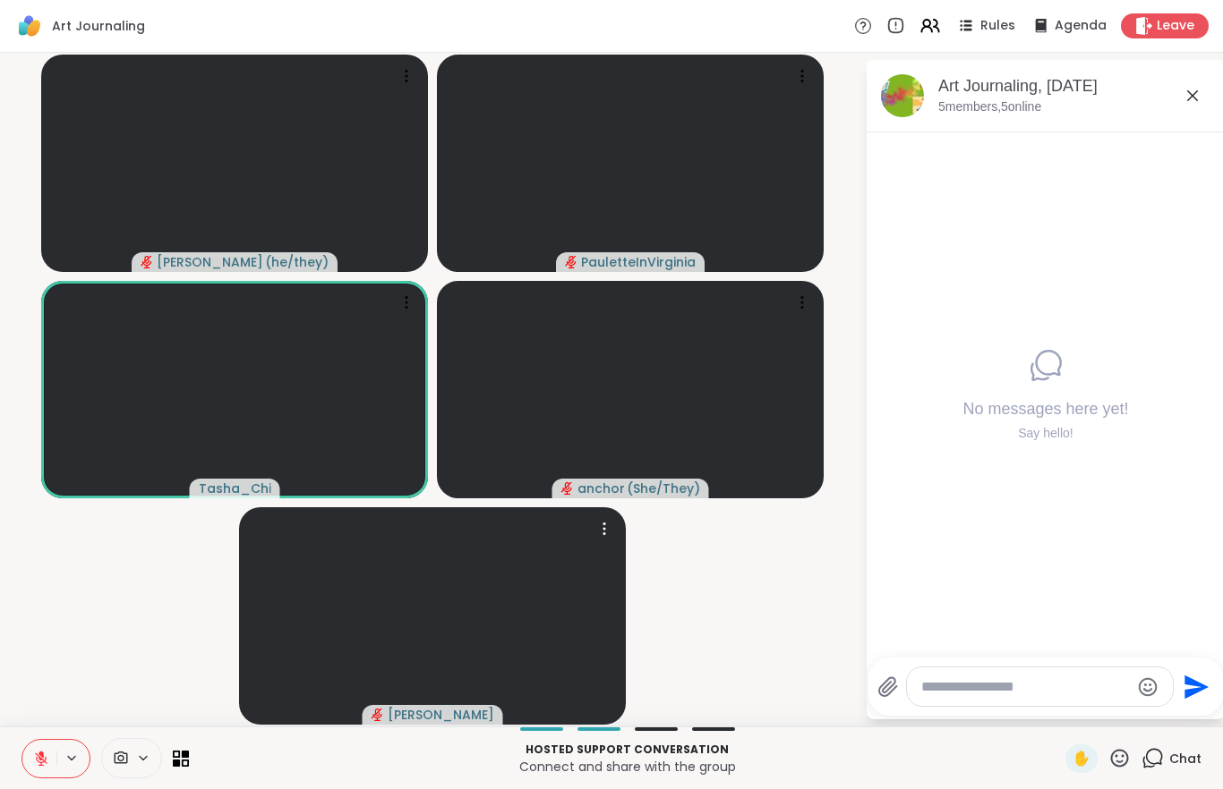
click at [1119, 761] on icon at bounding box center [1119, 758] width 22 height 22
click at [1188, 720] on span "🎉" at bounding box center [1185, 711] width 18 height 21
click at [1120, 763] on icon at bounding box center [1120, 758] width 18 height 18
click at [1058, 715] on span "❤️" at bounding box center [1067, 711] width 18 height 21
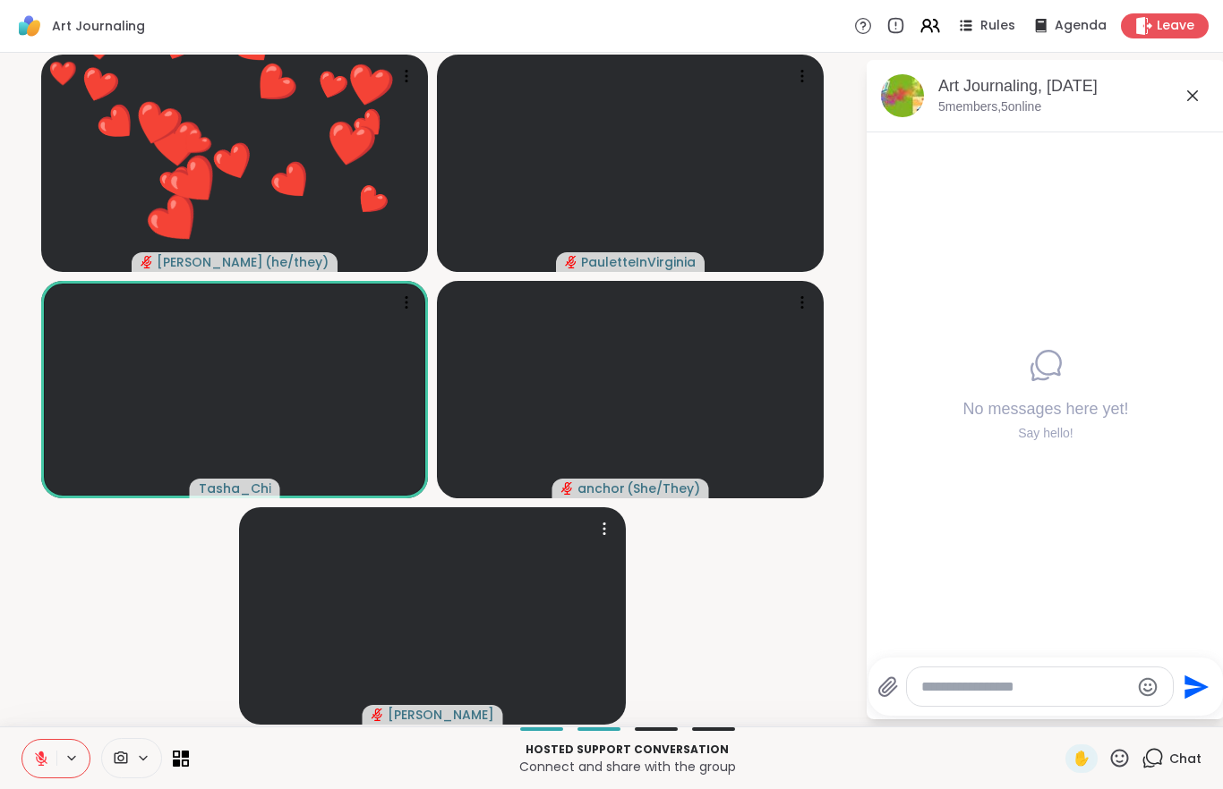
click at [37, 749] on button at bounding box center [39, 759] width 34 height 38
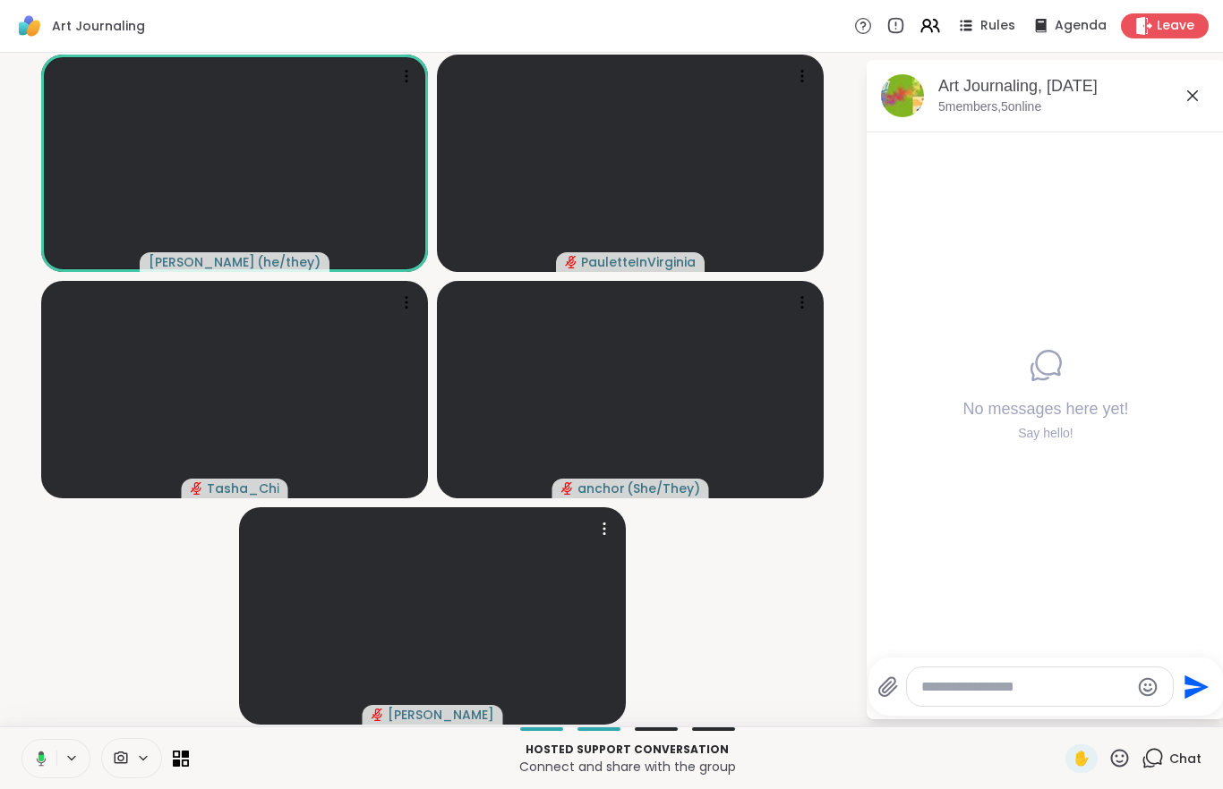
click at [30, 761] on icon at bounding box center [38, 759] width 16 height 16
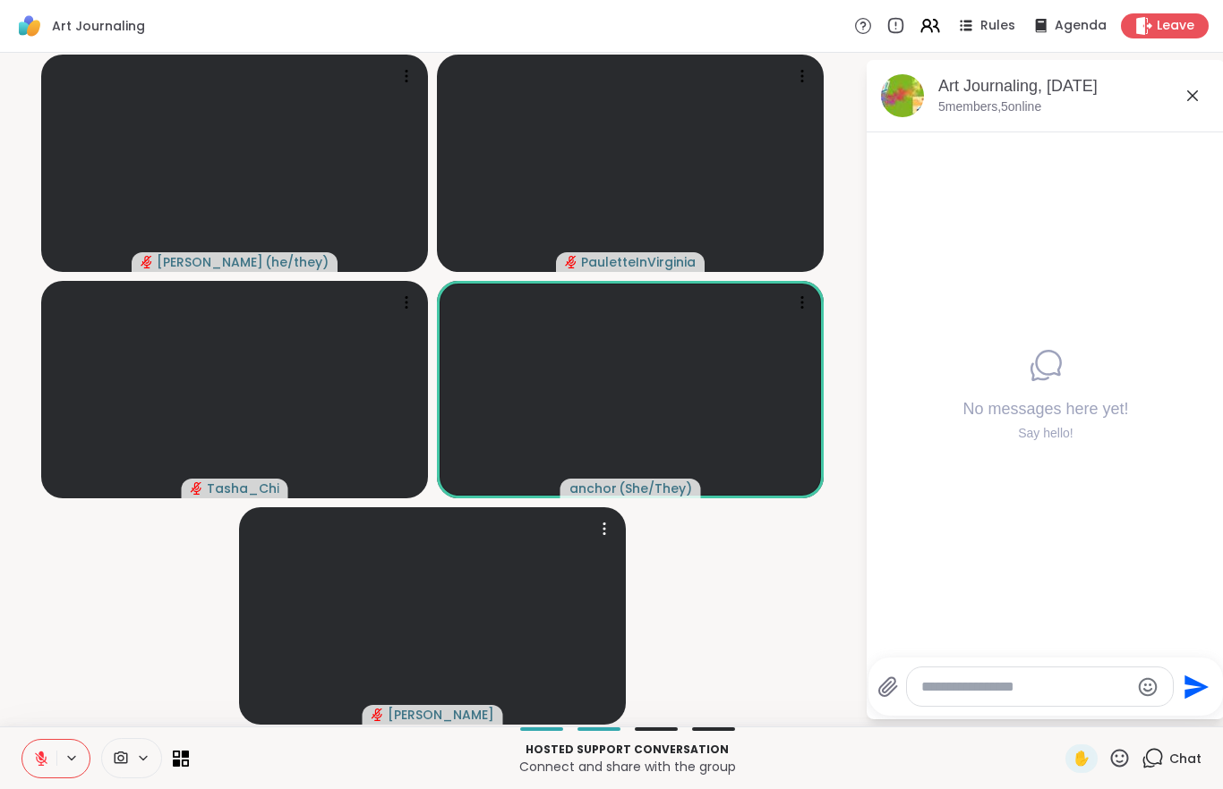
click at [1114, 761] on icon at bounding box center [1119, 758] width 22 height 22
click at [1076, 705] on div "❤️" at bounding box center [1067, 711] width 32 height 29
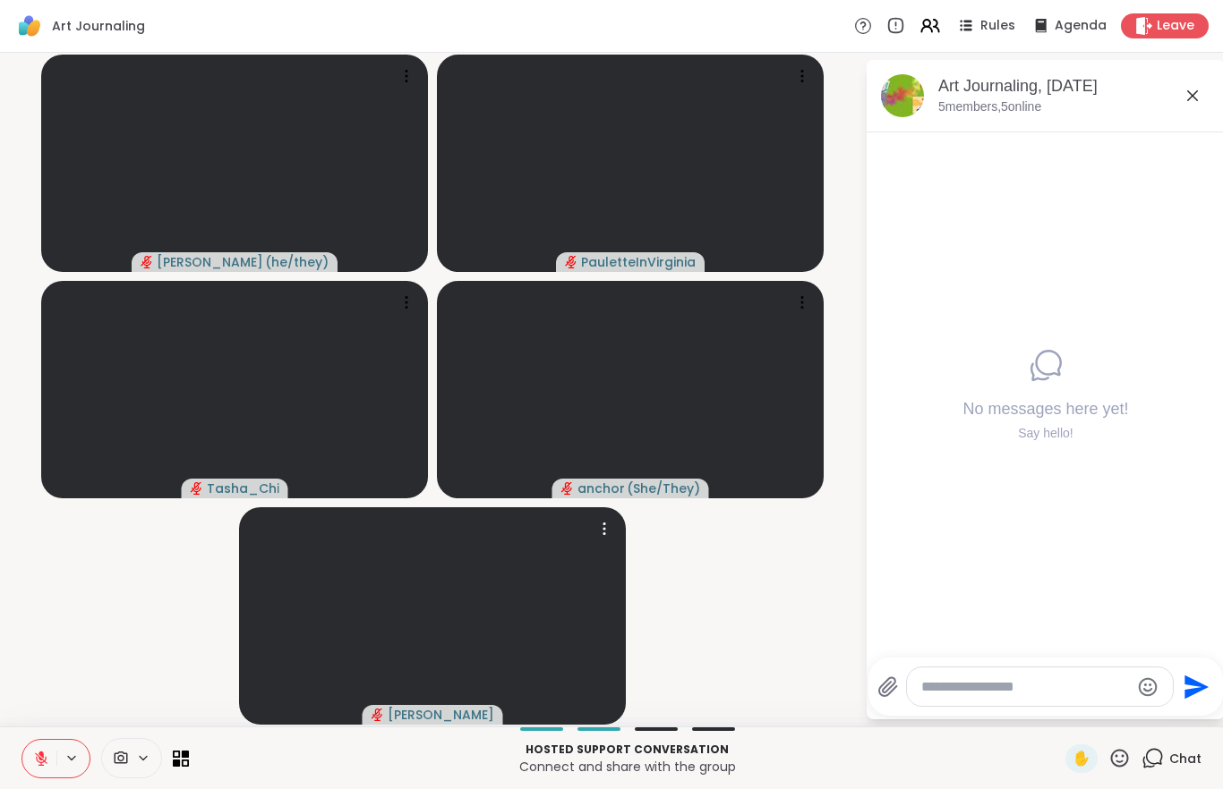
click at [51, 758] on button at bounding box center [39, 759] width 34 height 38
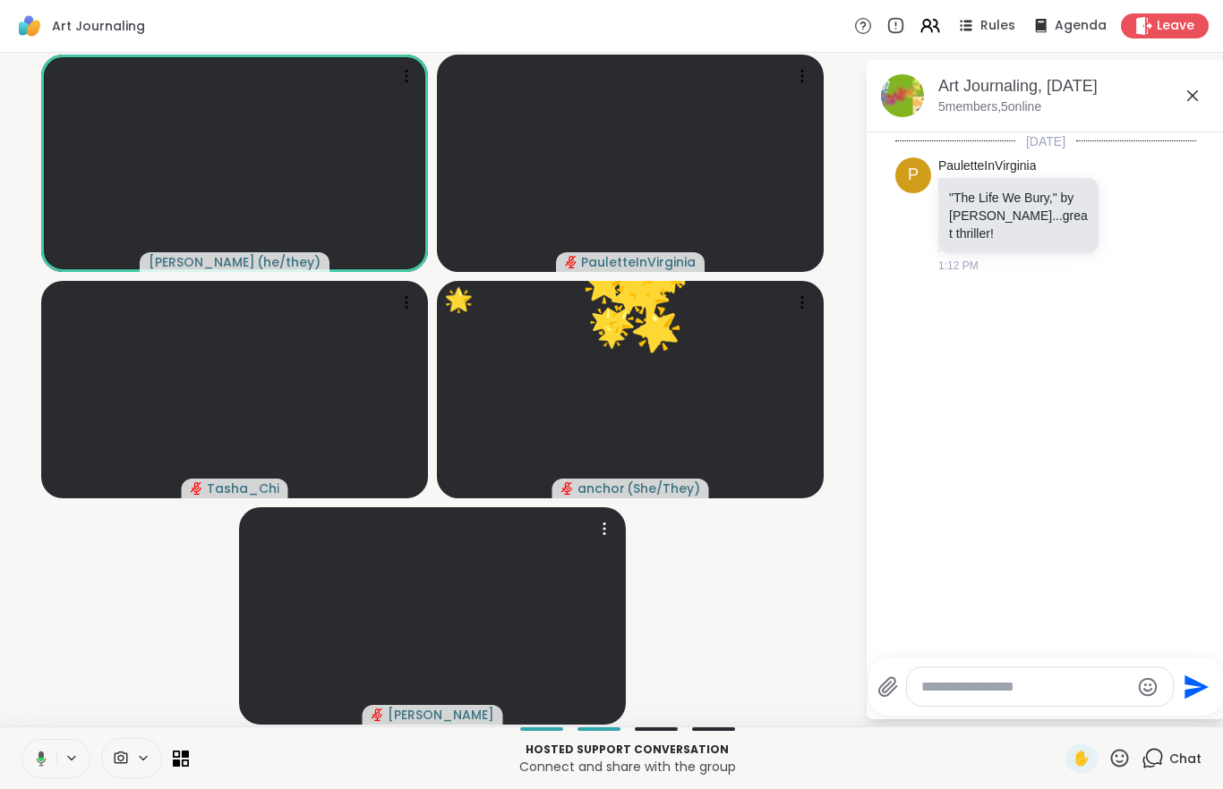
click at [126, 623] on video-player-container "[PERSON_NAME] ( he/they ) [PERSON_NAME] 🌟 anchor ( She/They ) 🌟 🌟 🌟 🌟 🌟 🌟 🌟 🌟 🌟…" at bounding box center [432, 390] width 843 height 660
click at [50, 750] on button at bounding box center [38, 759] width 37 height 38
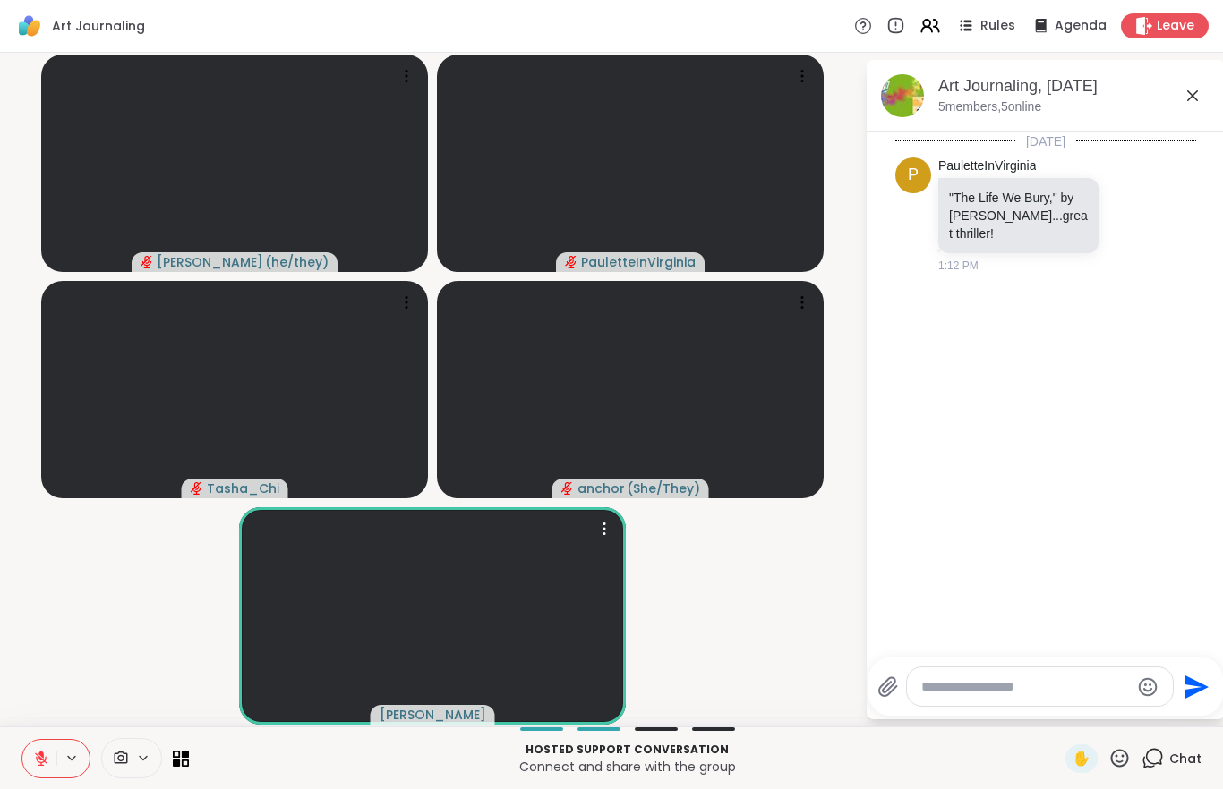
click at [1119, 759] on icon at bounding box center [1119, 758] width 22 height 22
click at [1070, 715] on span "❤️" at bounding box center [1067, 711] width 18 height 21
click at [1109, 757] on icon at bounding box center [1119, 758] width 22 height 22
click at [1065, 722] on div "❤️" at bounding box center [1067, 711] width 32 height 29
click at [43, 759] on icon at bounding box center [41, 759] width 16 height 16
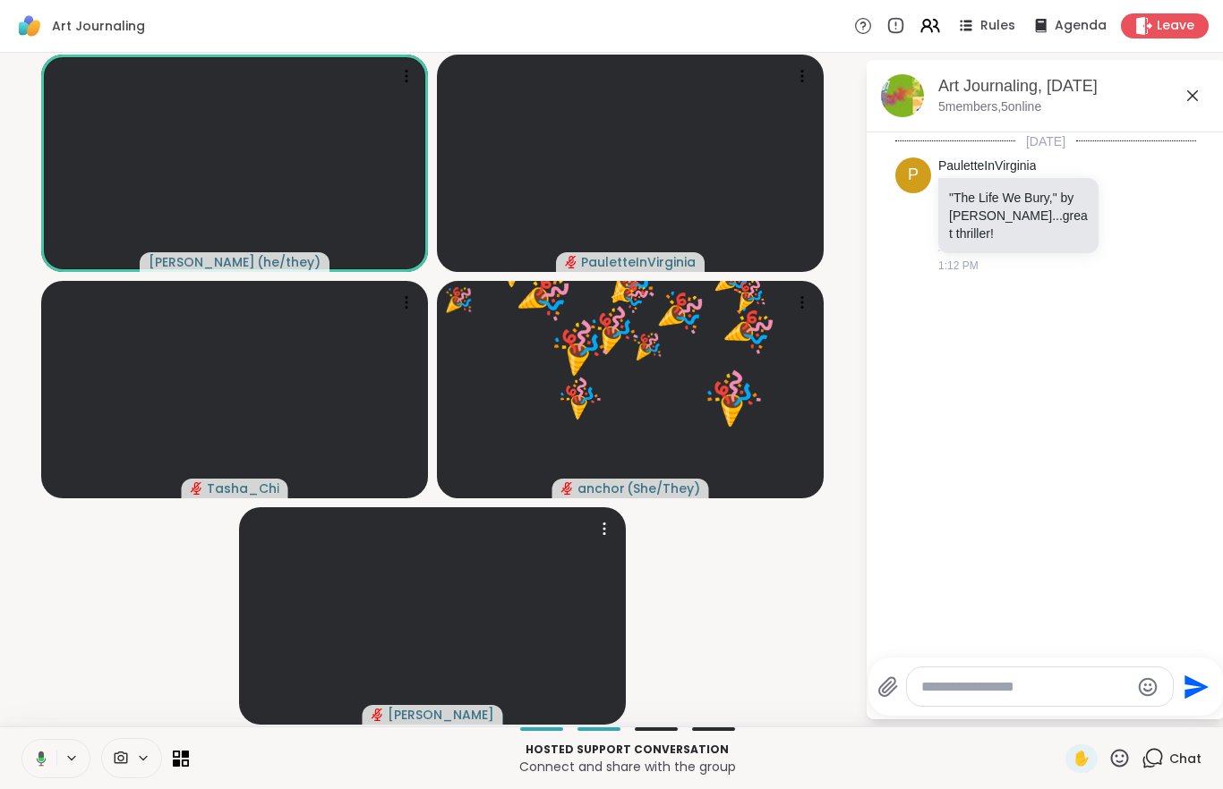
click at [156, 578] on video-player-container "[PERSON_NAME] ( he/they ) [PERSON_NAME] 🎉 anchor ( She/They ) 🎉 🎉 🎉 🎉 🎉 🎉 🎉 🎉 🎉…" at bounding box center [432, 390] width 843 height 660
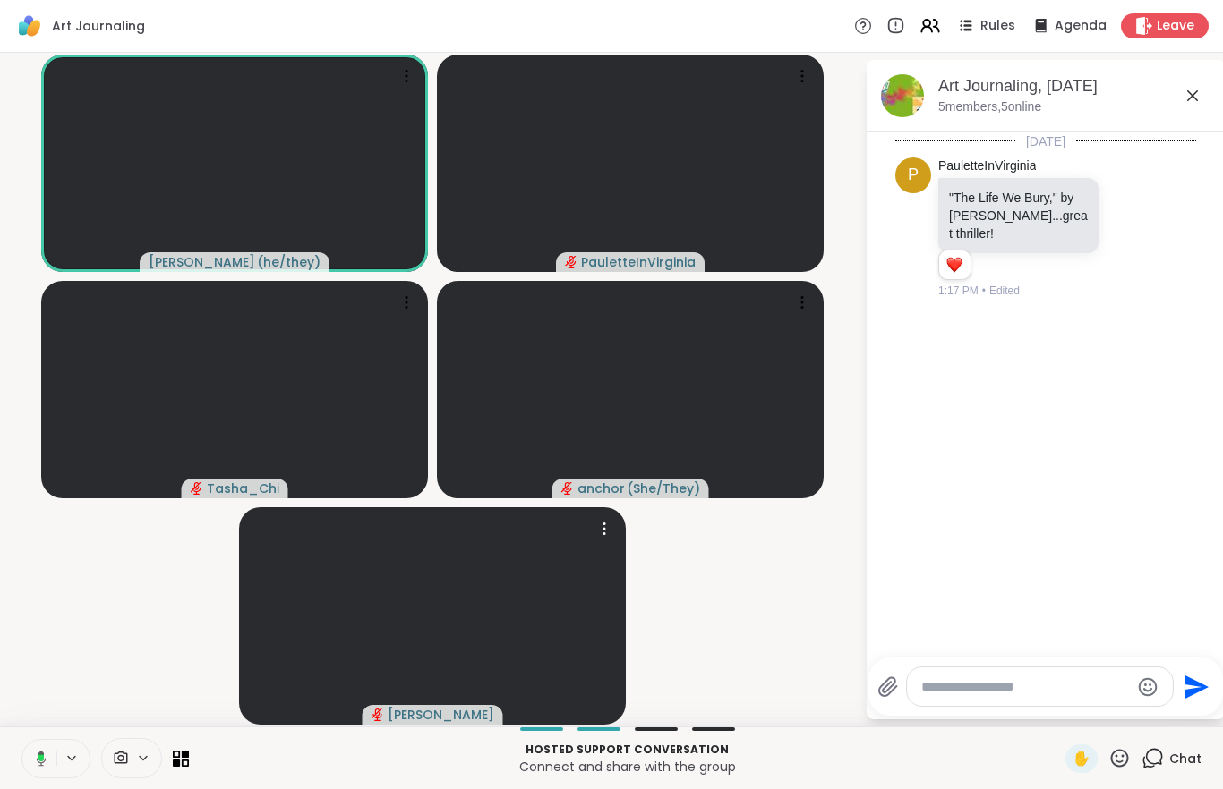
click at [36, 754] on icon at bounding box center [38, 759] width 16 height 16
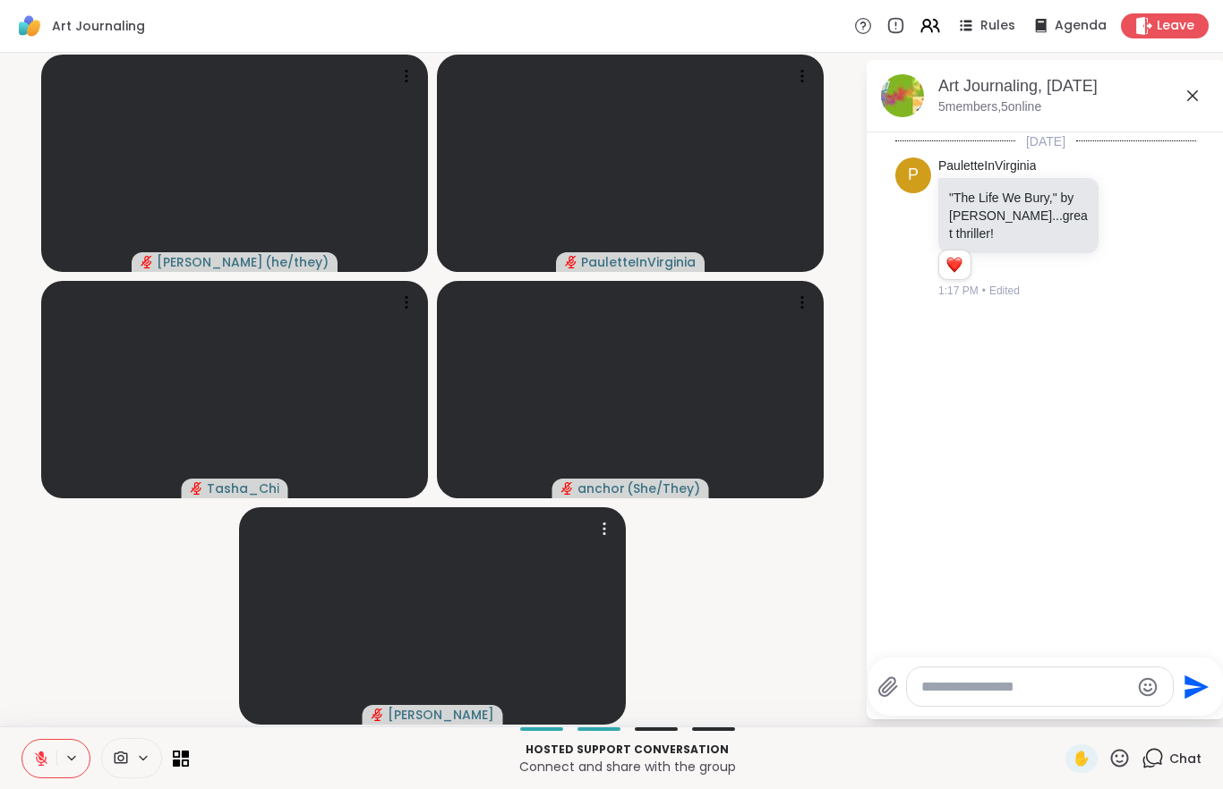
click at [937, 687] on textarea "Type your message" at bounding box center [1025, 687] width 209 height 18
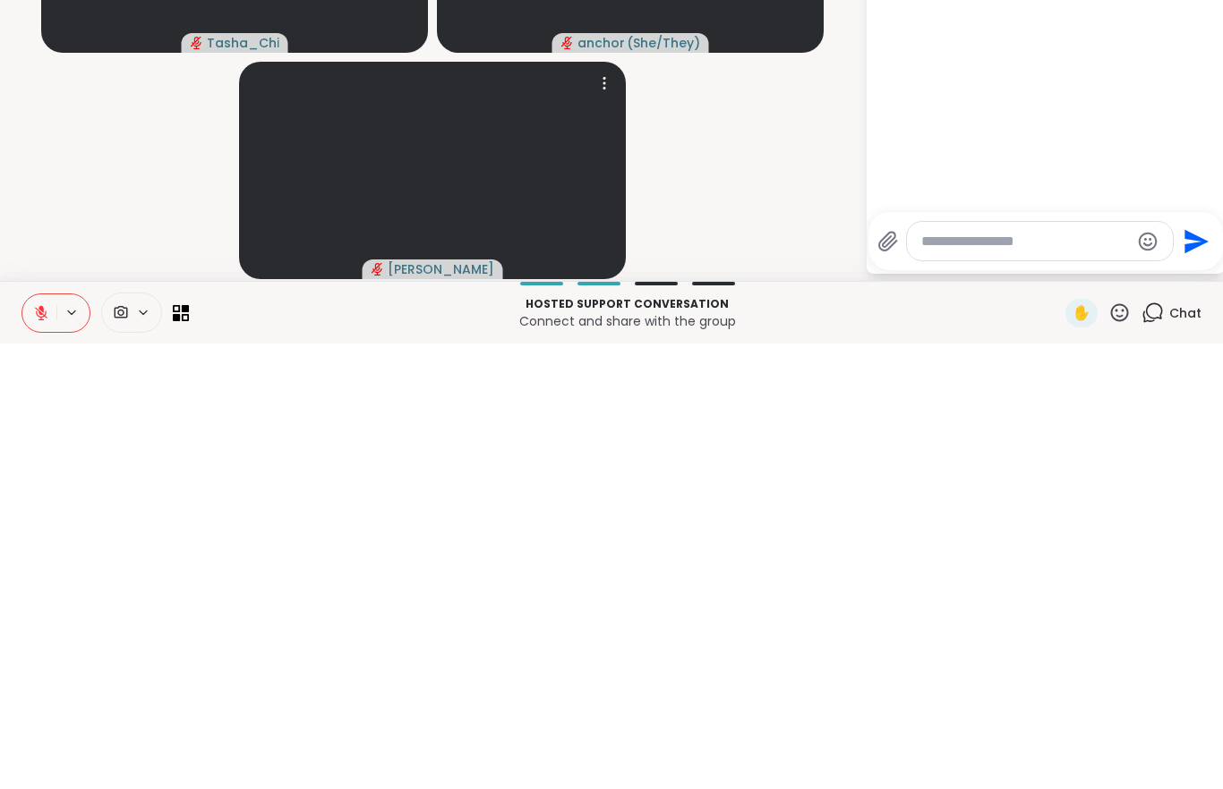
paste textarea "**********"
type textarea "**********"
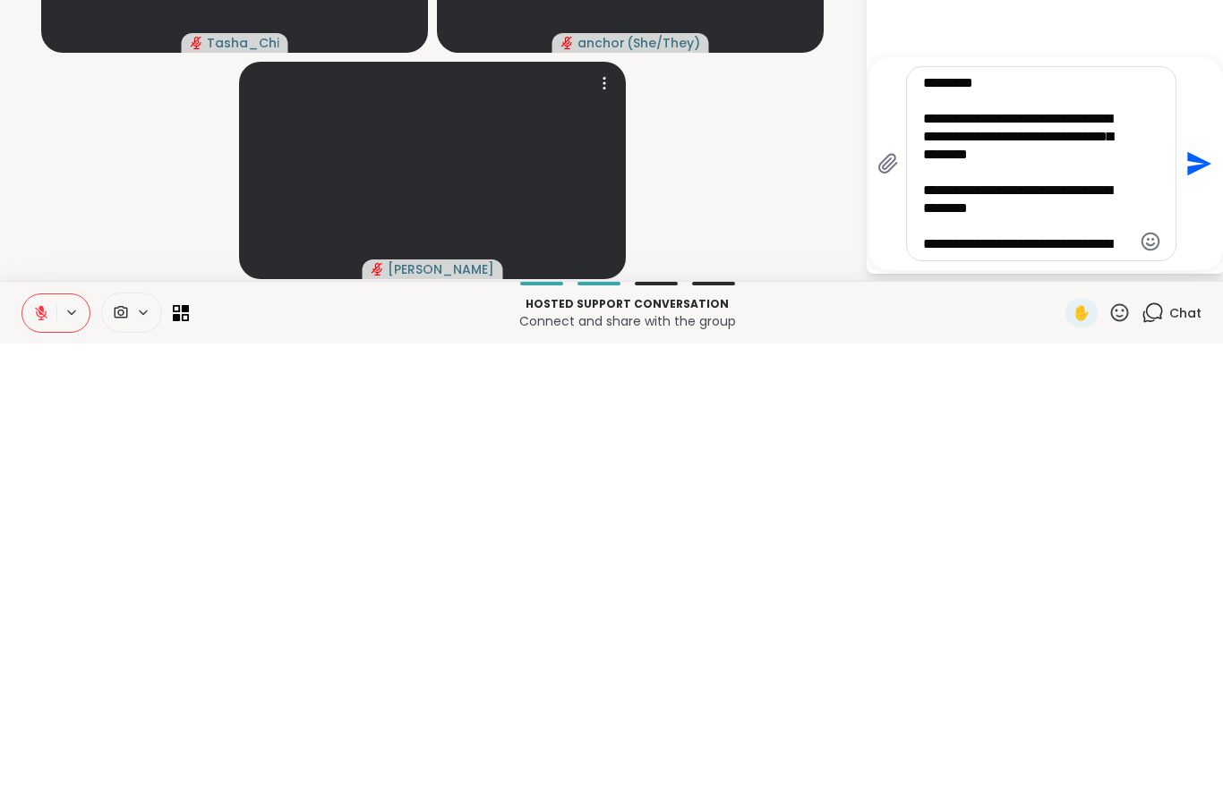
click at [1192, 595] on icon "Send" at bounding box center [1196, 609] width 29 height 29
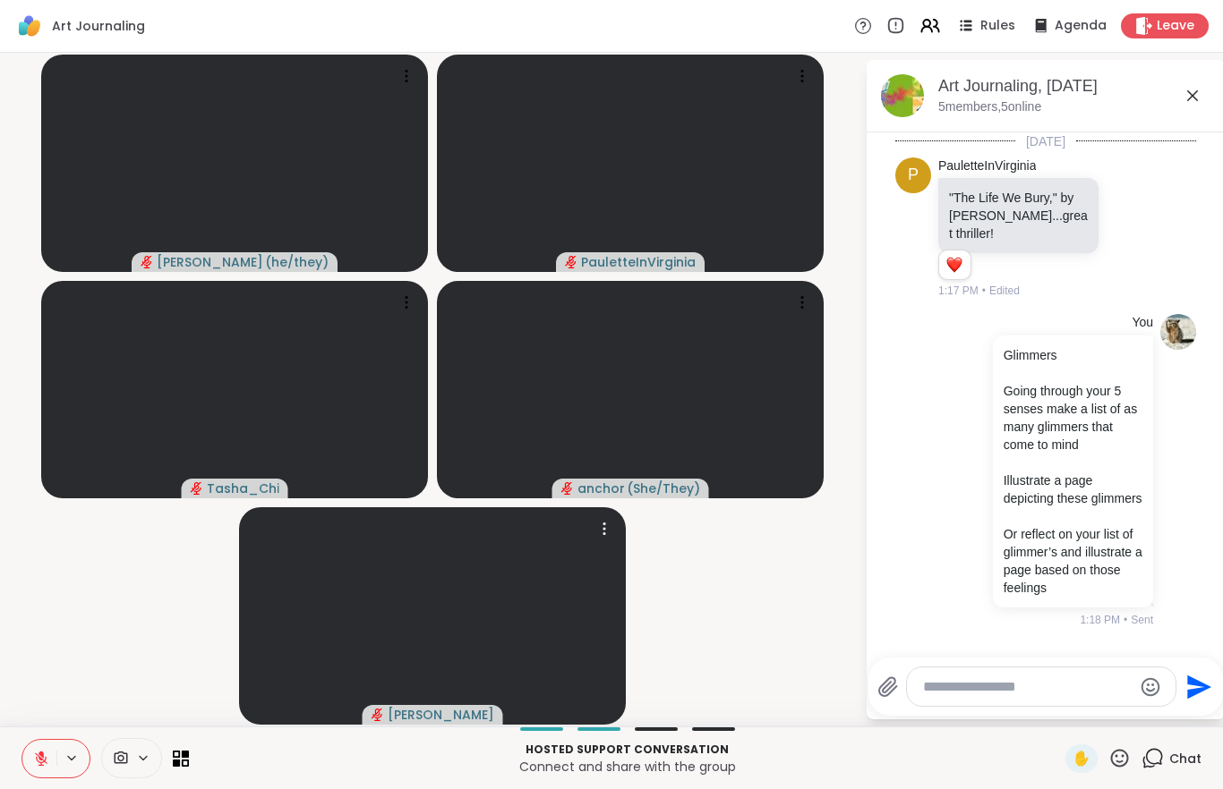
scroll to position [4, 0]
click at [936, 695] on textarea "Type your message" at bounding box center [1027, 687] width 209 height 18
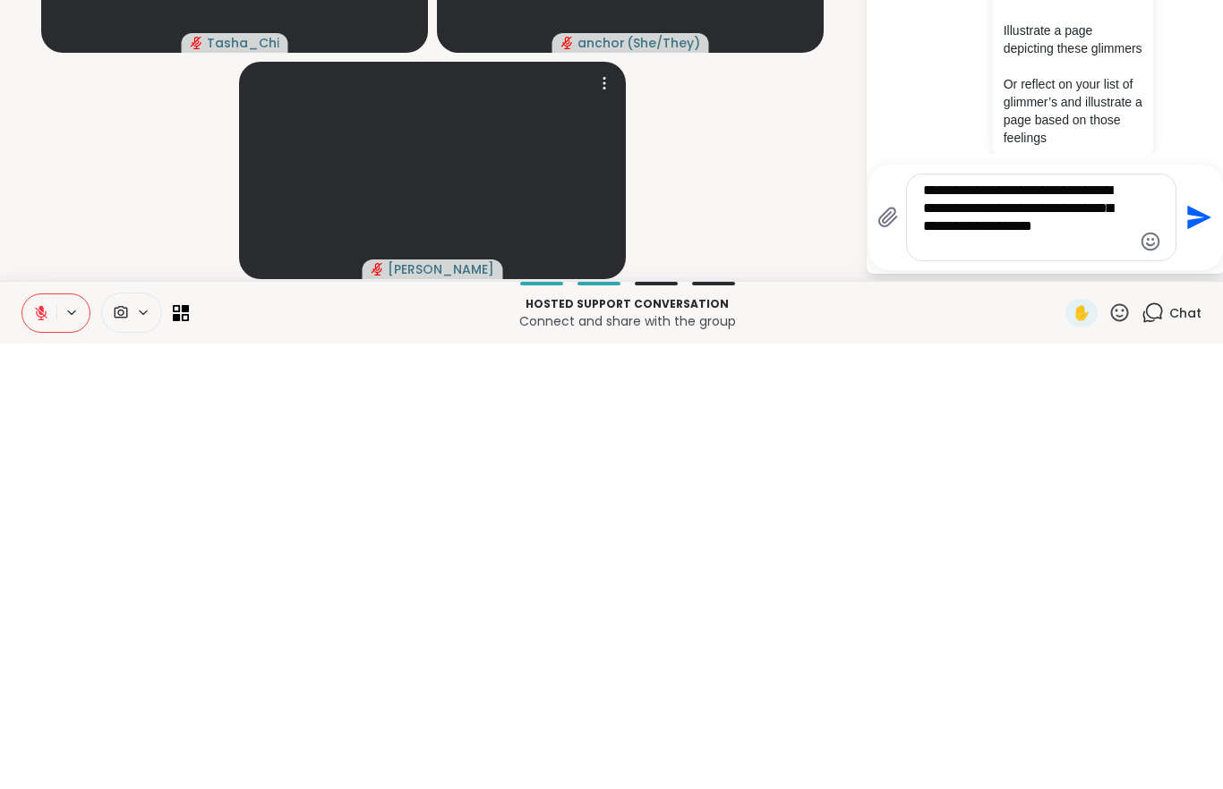
type textarea "**********"
click at [1195, 652] on icon "Send" at bounding box center [1199, 664] width 24 height 24
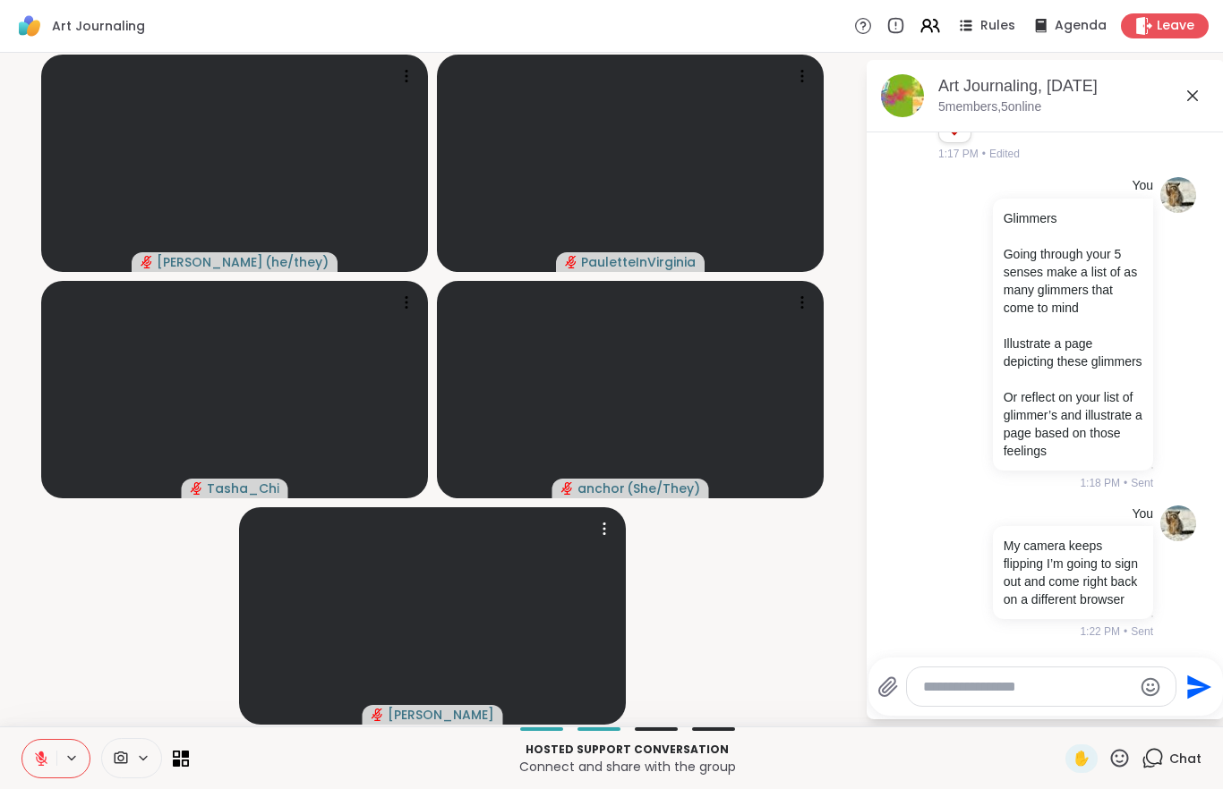
click at [1167, 30] on span "Leave" at bounding box center [1175, 26] width 38 height 18
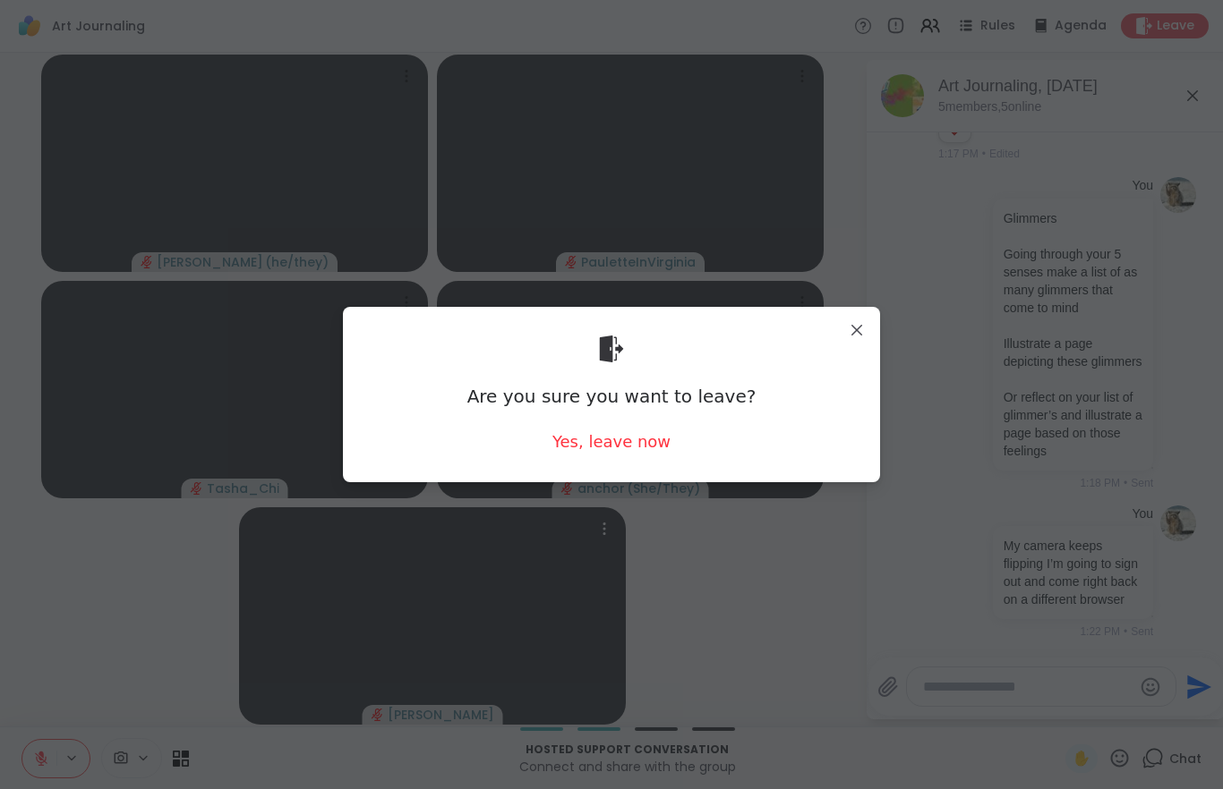
click at [636, 452] on div "Yes, leave now" at bounding box center [611, 441] width 118 height 22
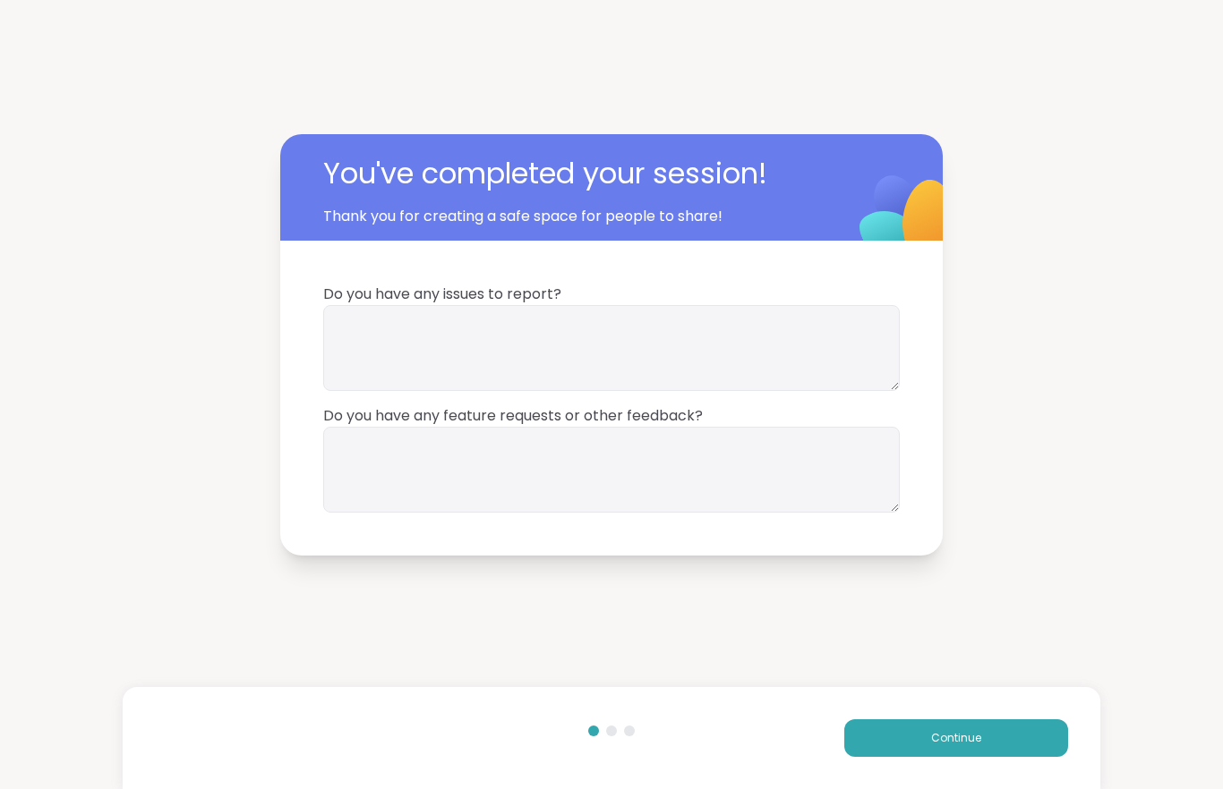
click at [886, 741] on button "Continue" at bounding box center [956, 739] width 224 height 38
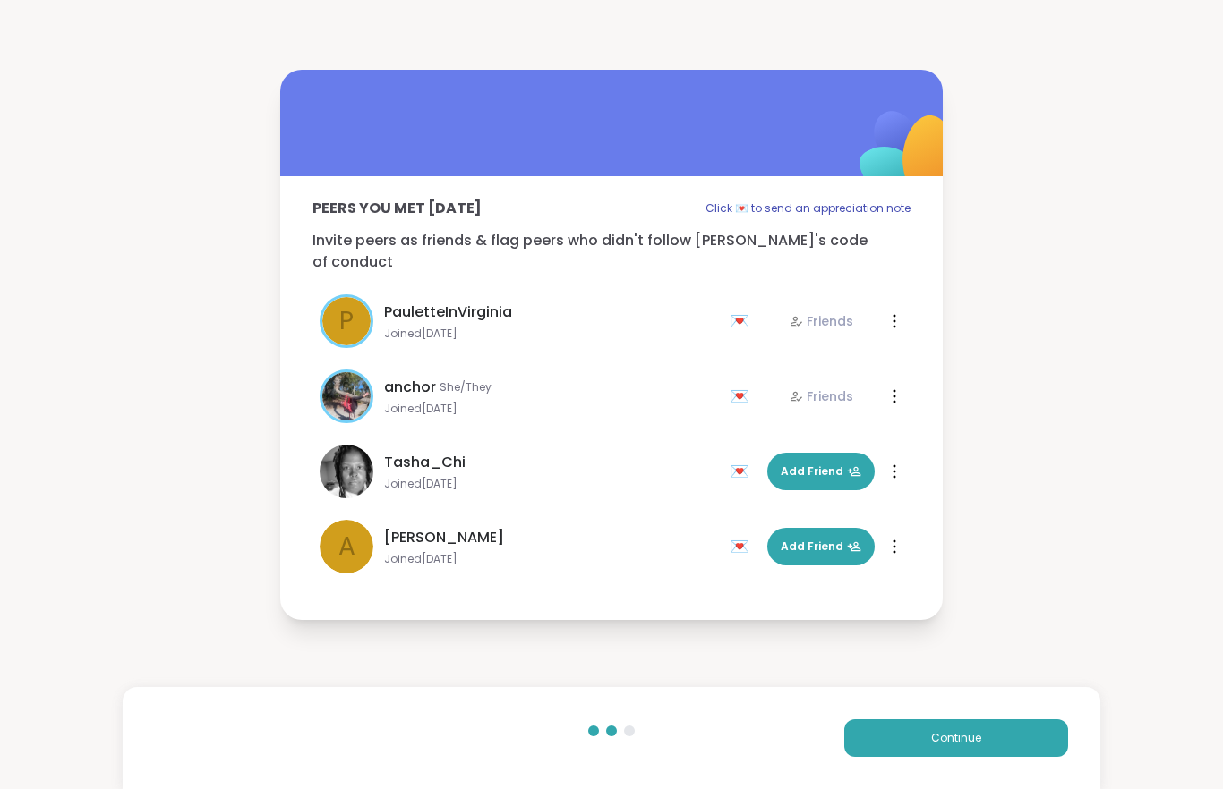
click at [898, 748] on button "Continue" at bounding box center [956, 739] width 224 height 38
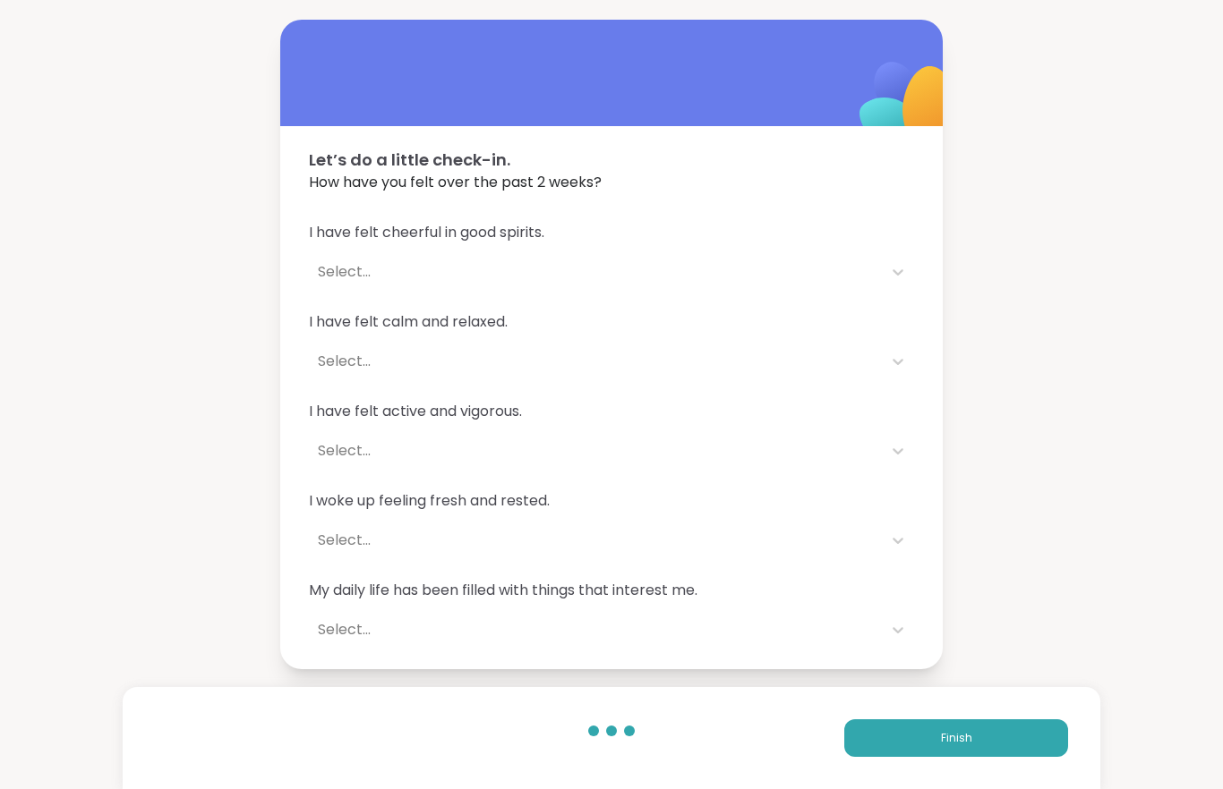
click at [956, 746] on span "Finish" at bounding box center [956, 738] width 31 height 16
